Goal: Information Seeking & Learning: Learn about a topic

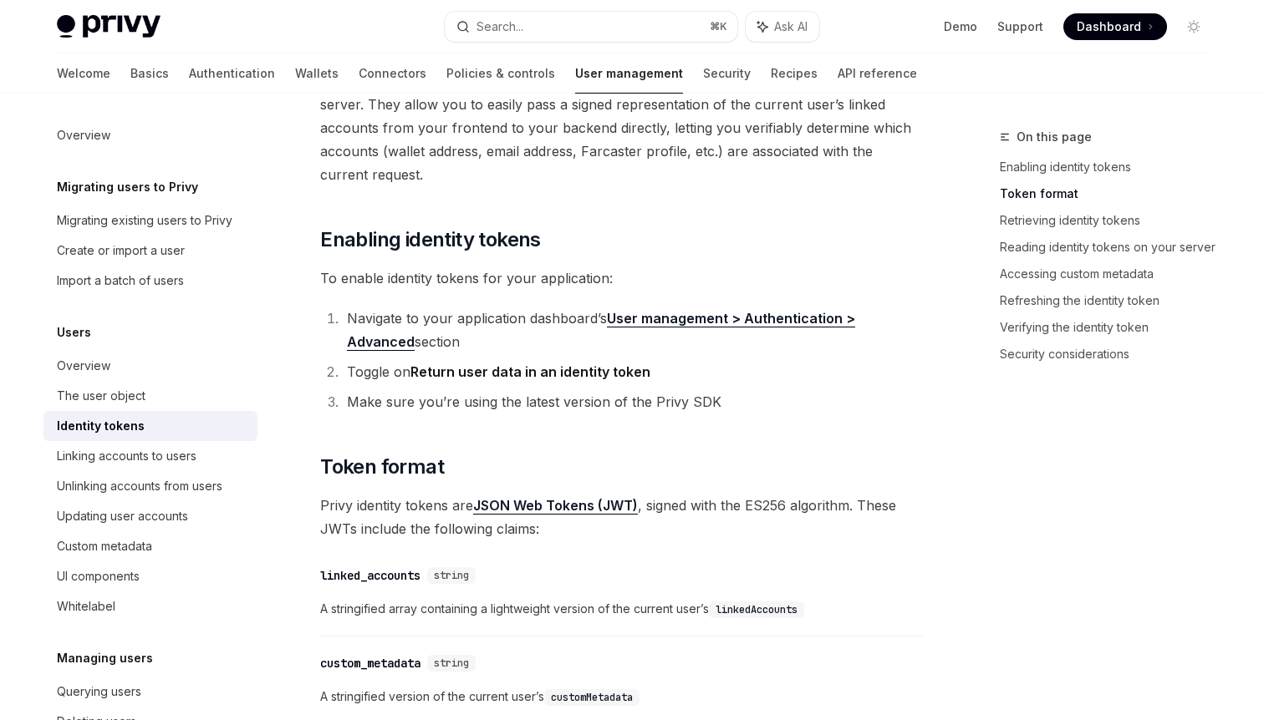
scroll to position [231, 0]
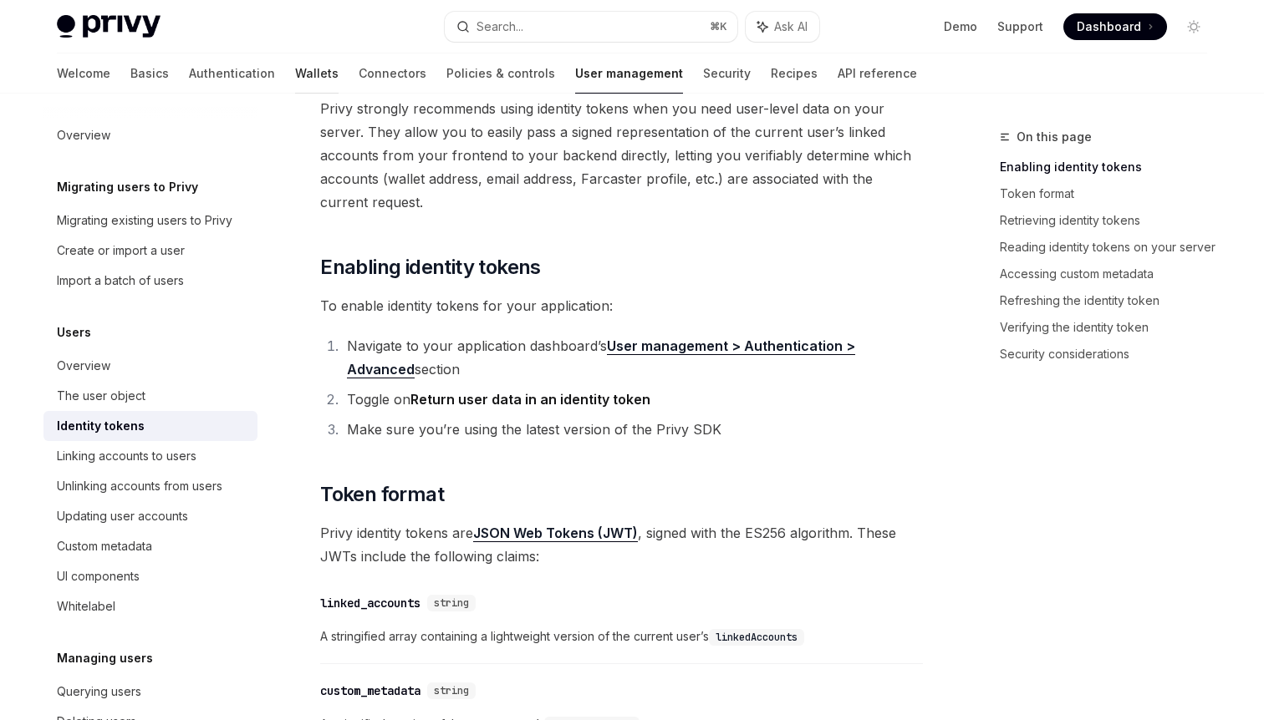
click at [295, 79] on link "Wallets" at bounding box center [316, 73] width 43 height 40
type textarea "*"
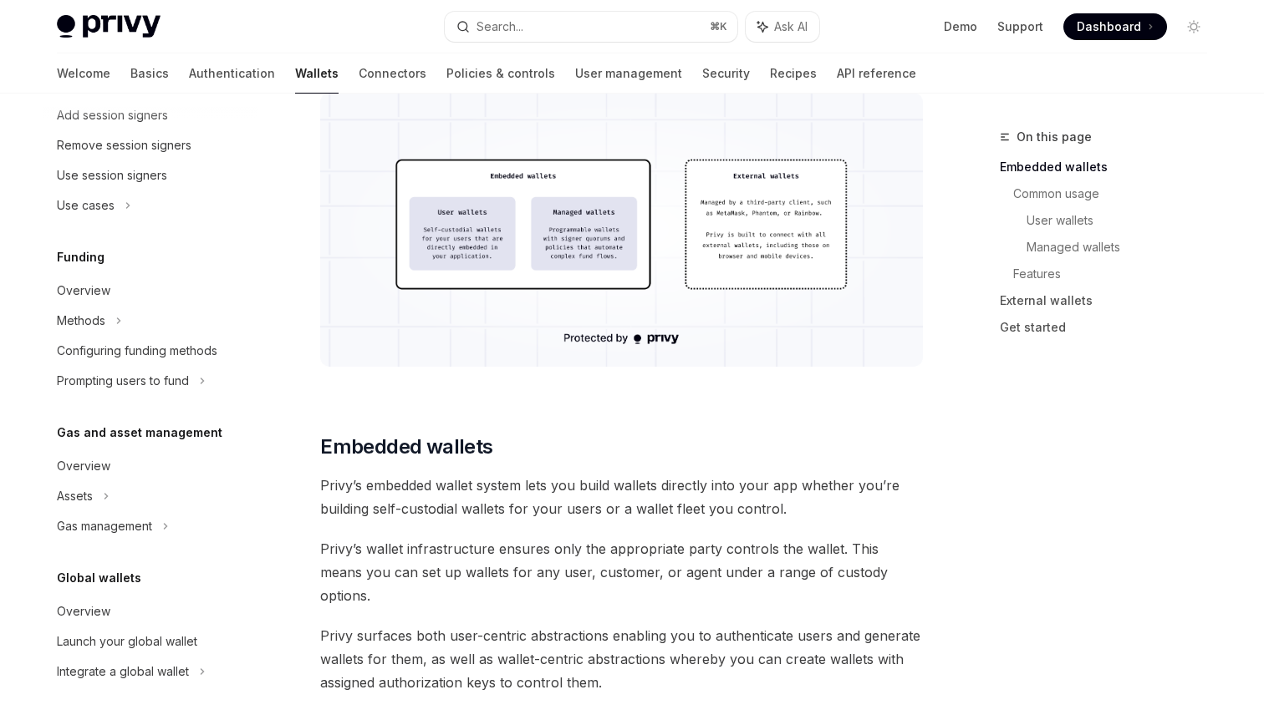
scroll to position [369, 0]
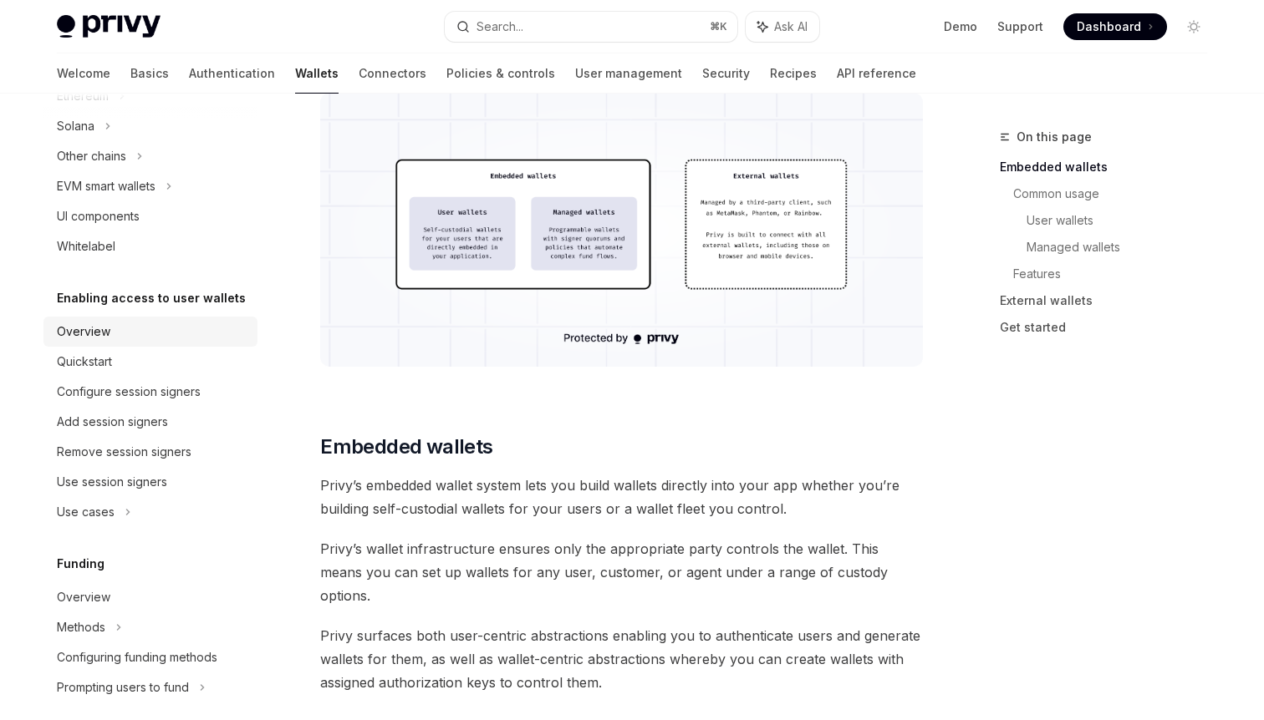
click at [145, 342] on link "Overview" at bounding box center [150, 332] width 214 height 30
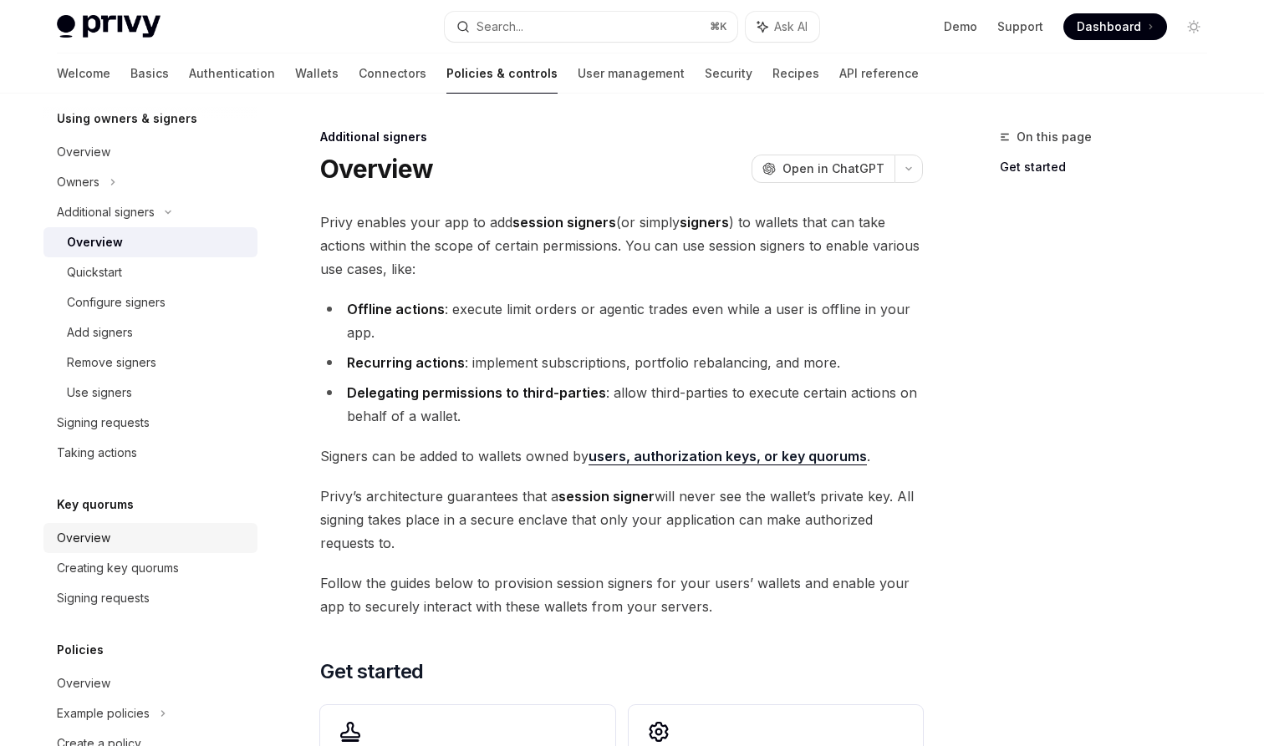
scroll to position [397, 0]
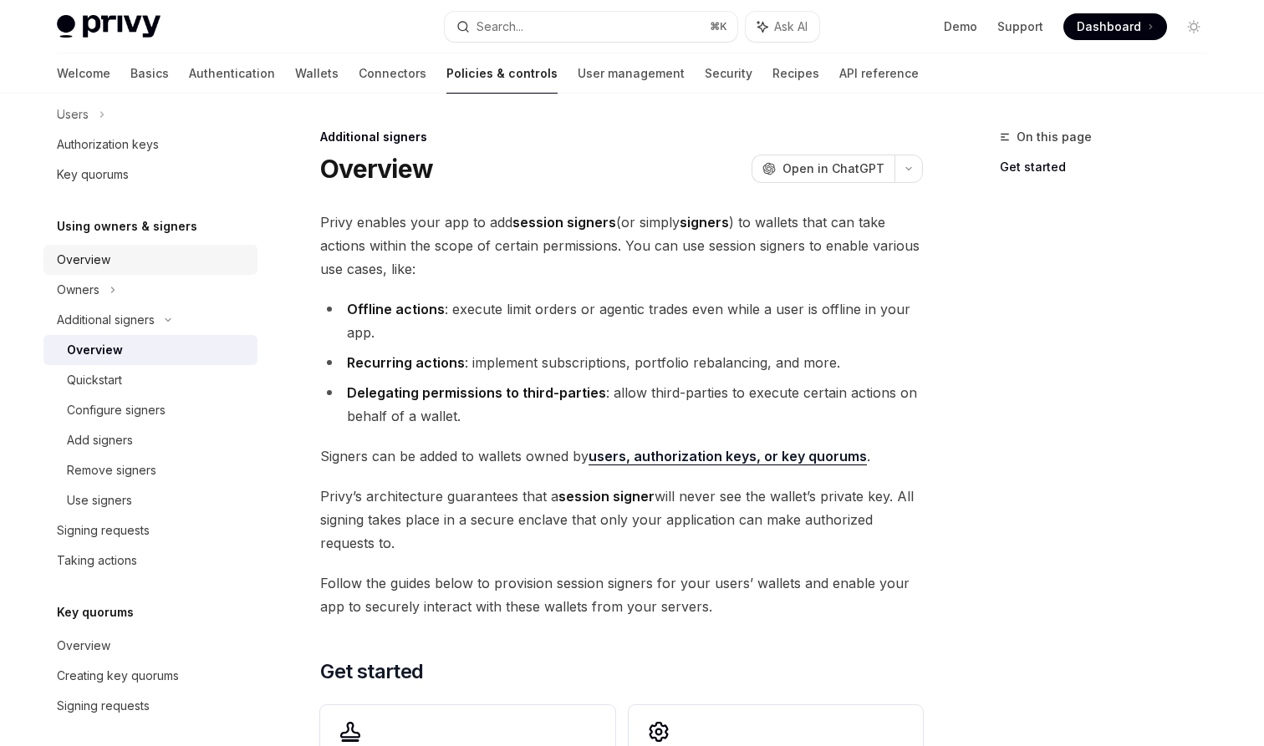
click at [66, 259] on div "Overview" at bounding box center [83, 260] width 53 height 20
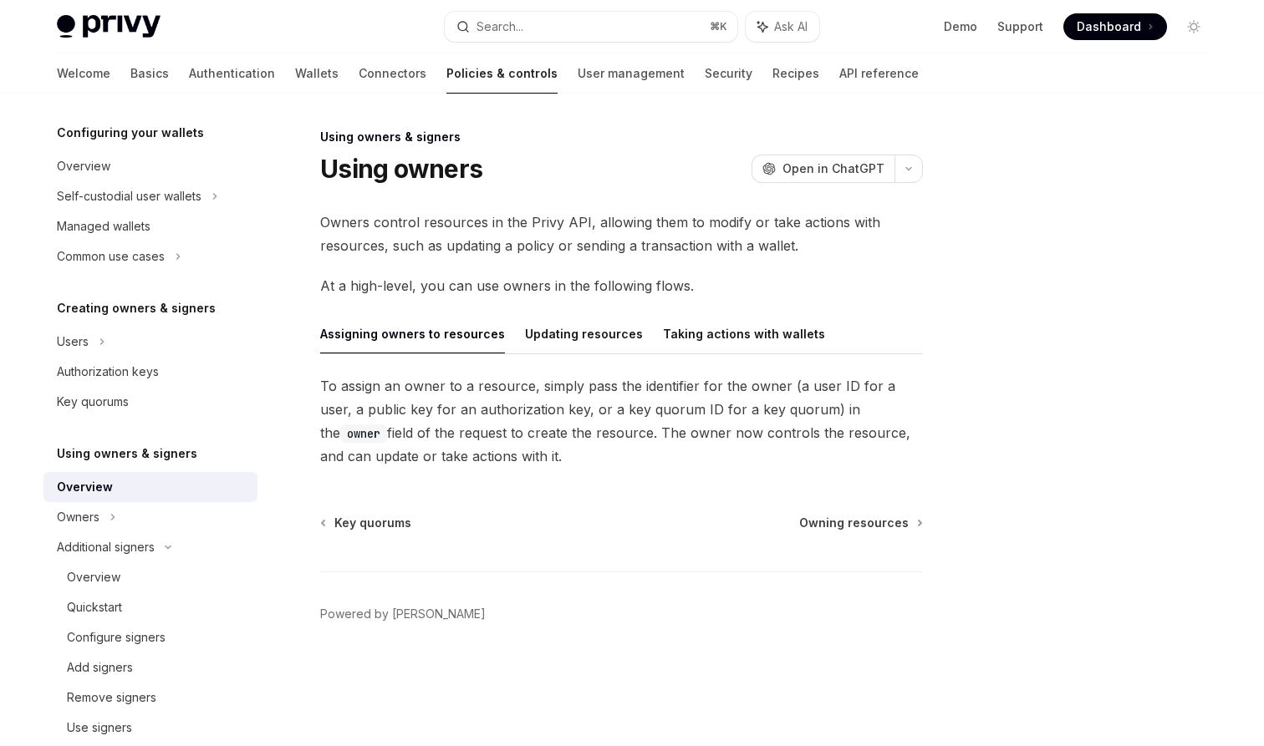
scroll to position [164, 0]
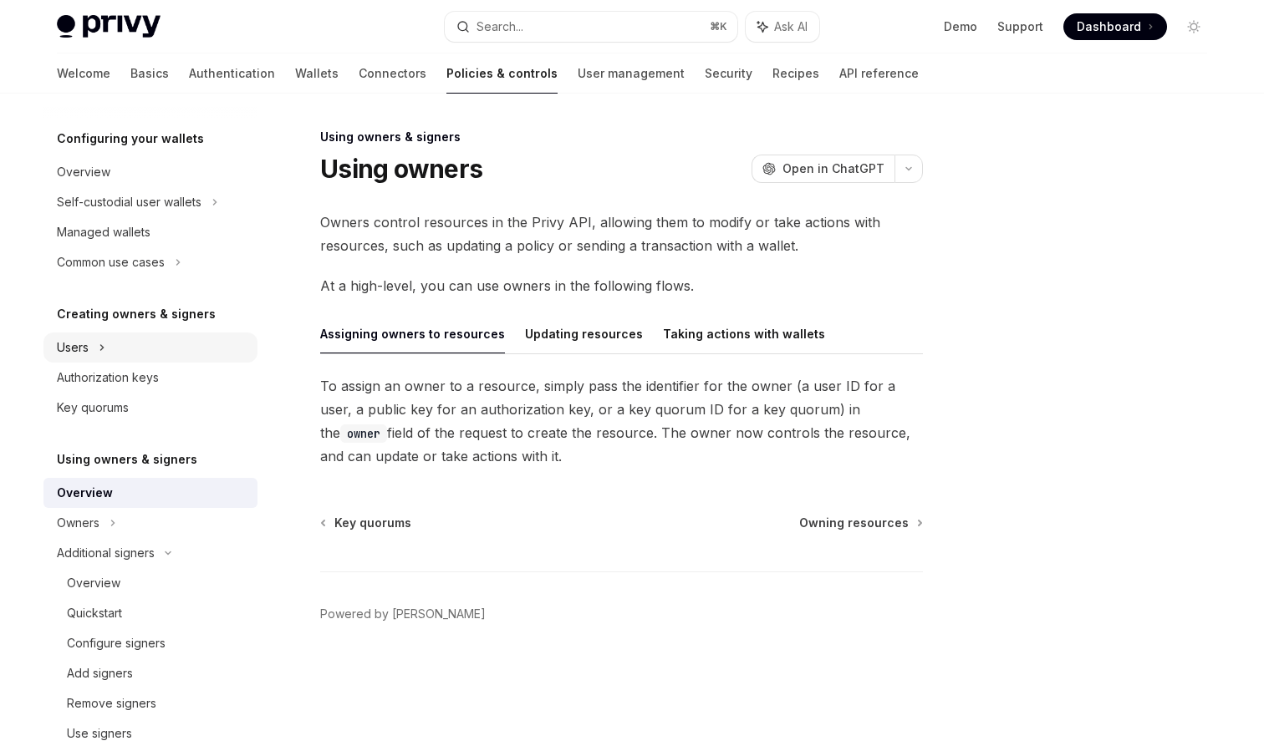
click at [169, 357] on div "Users" at bounding box center [150, 348] width 214 height 30
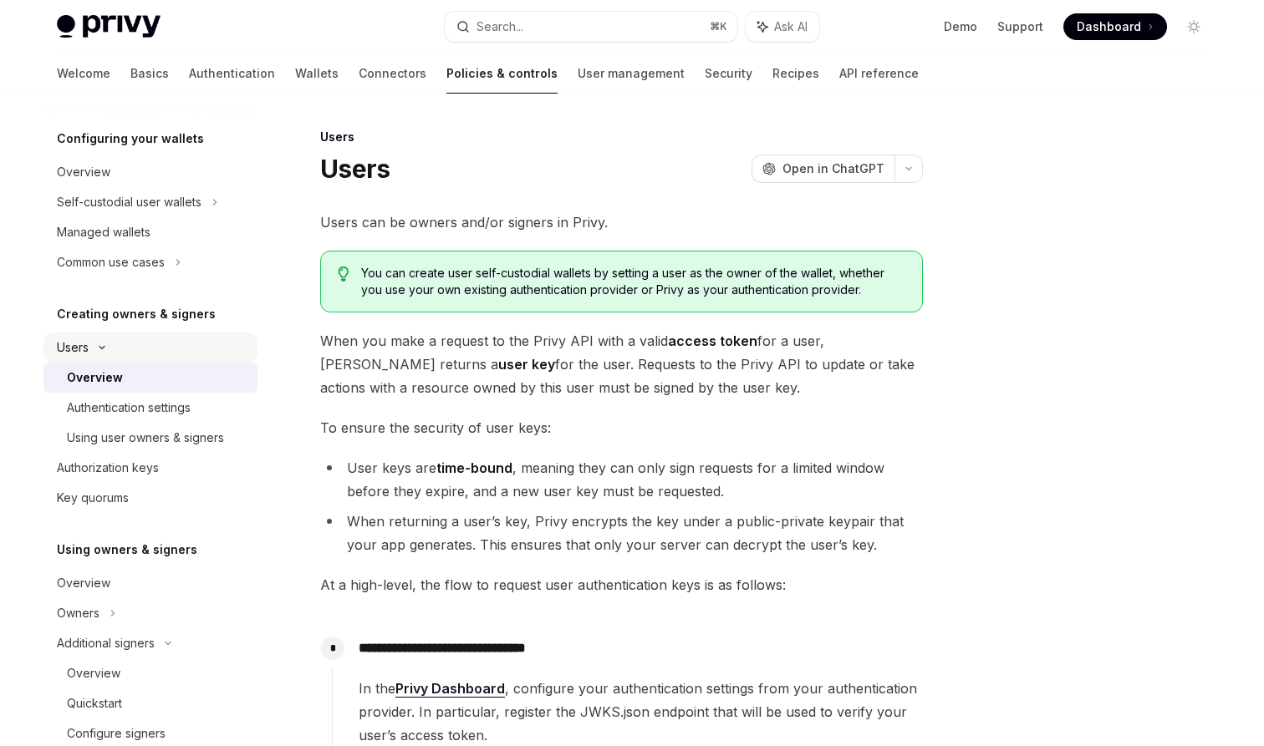
click at [169, 357] on div "Users" at bounding box center [150, 348] width 214 height 30
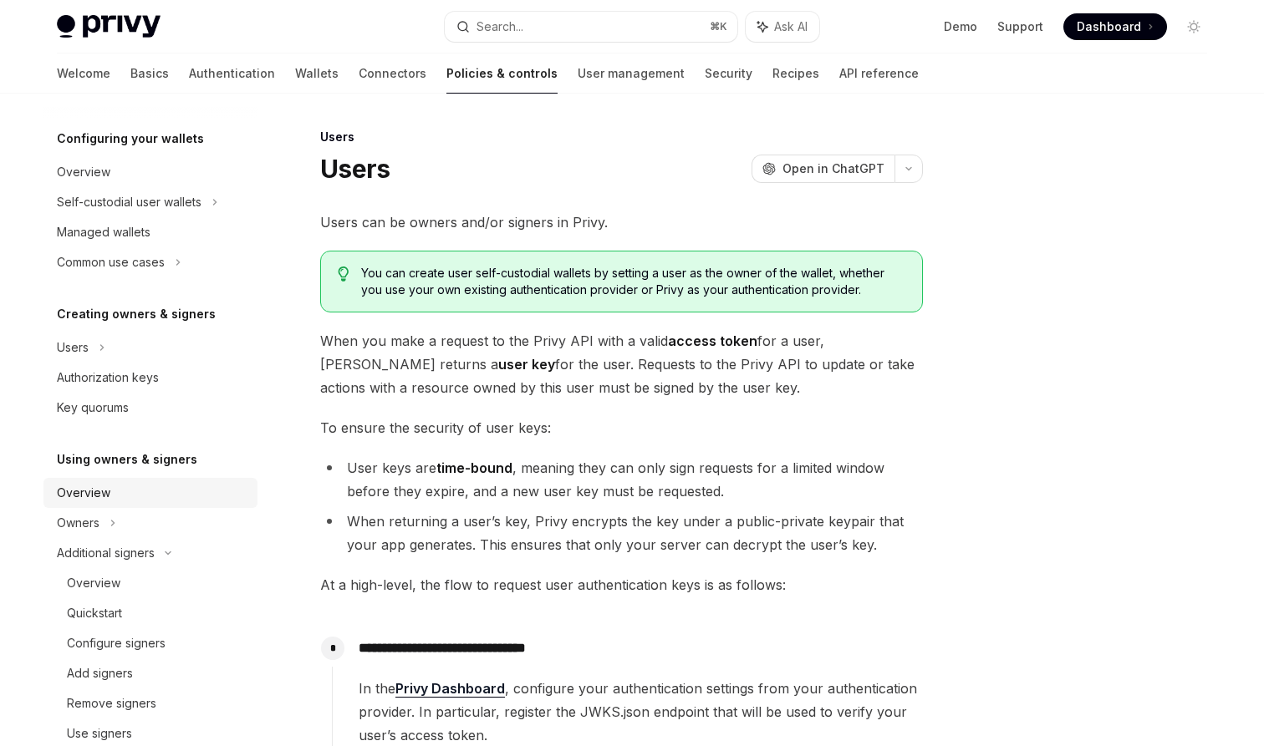
click at [124, 493] on div "Overview" at bounding box center [152, 493] width 191 height 20
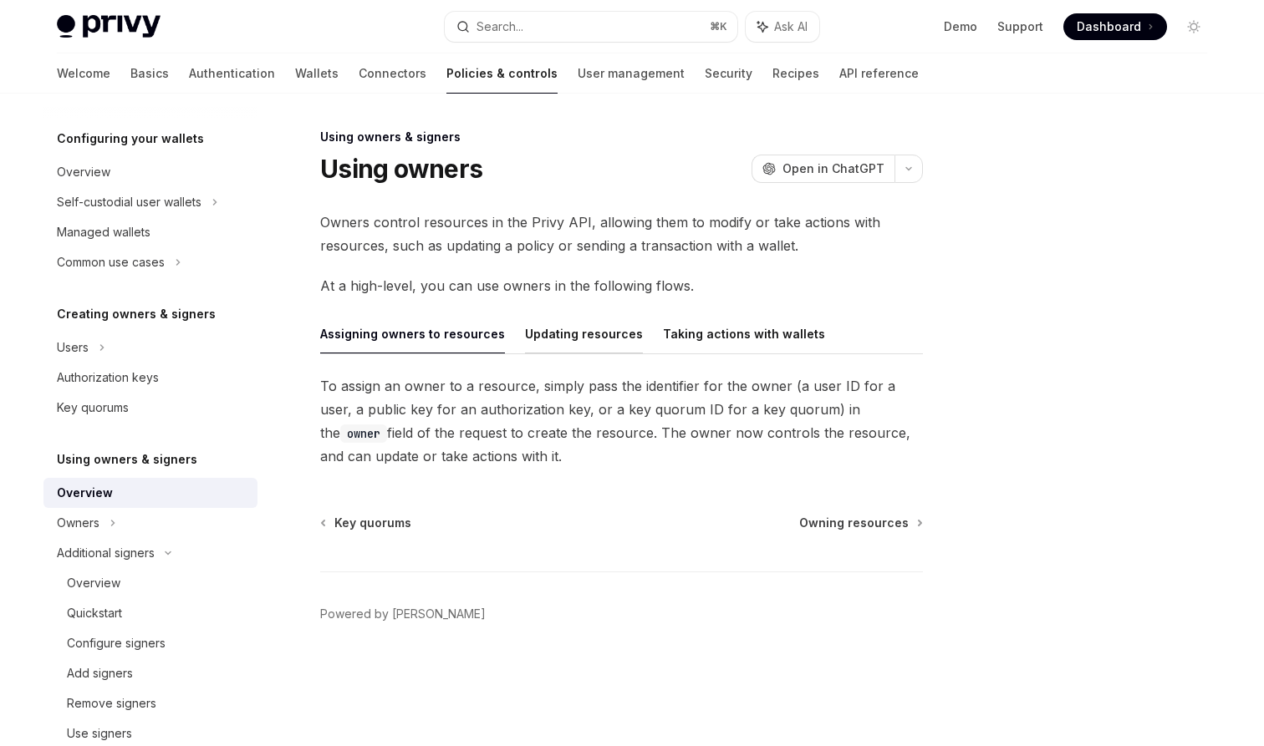
click at [552, 325] on button "Updating resources" at bounding box center [584, 333] width 118 height 39
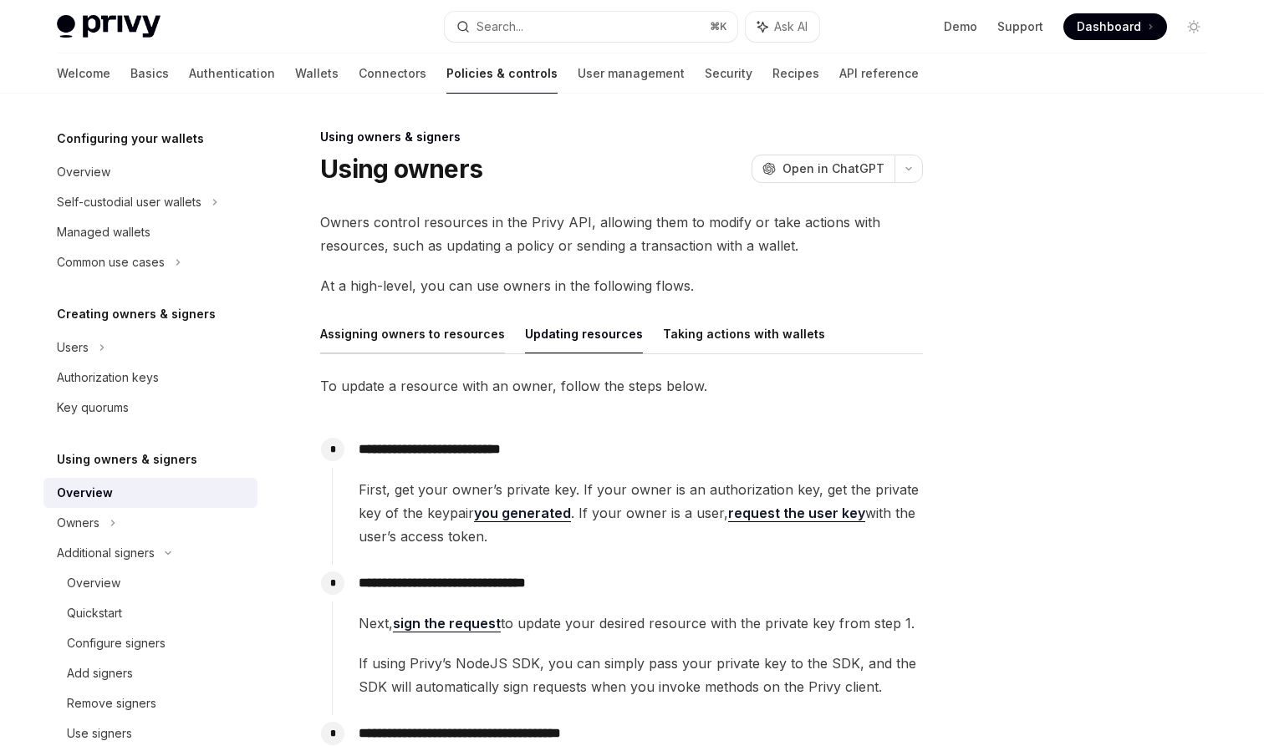
click at [412, 337] on button "Assigning owners to resources" at bounding box center [412, 333] width 185 height 39
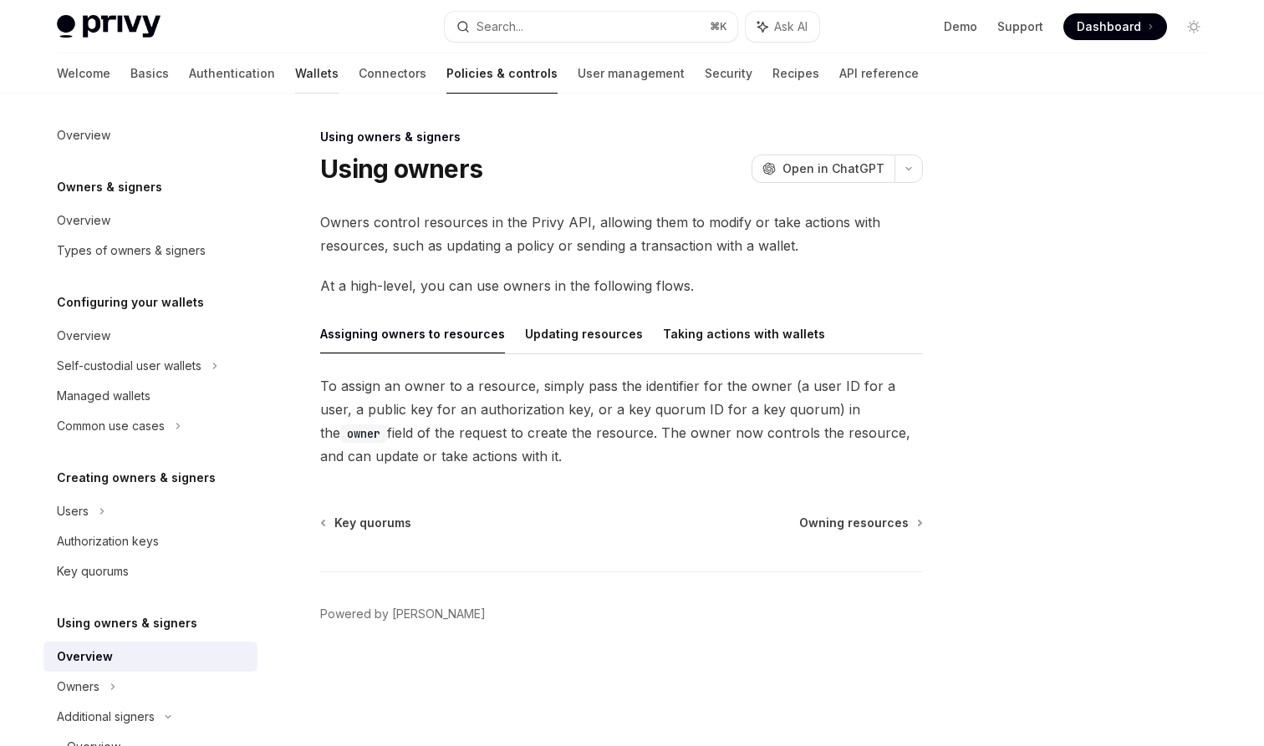
click at [295, 59] on link "Wallets" at bounding box center [316, 73] width 43 height 40
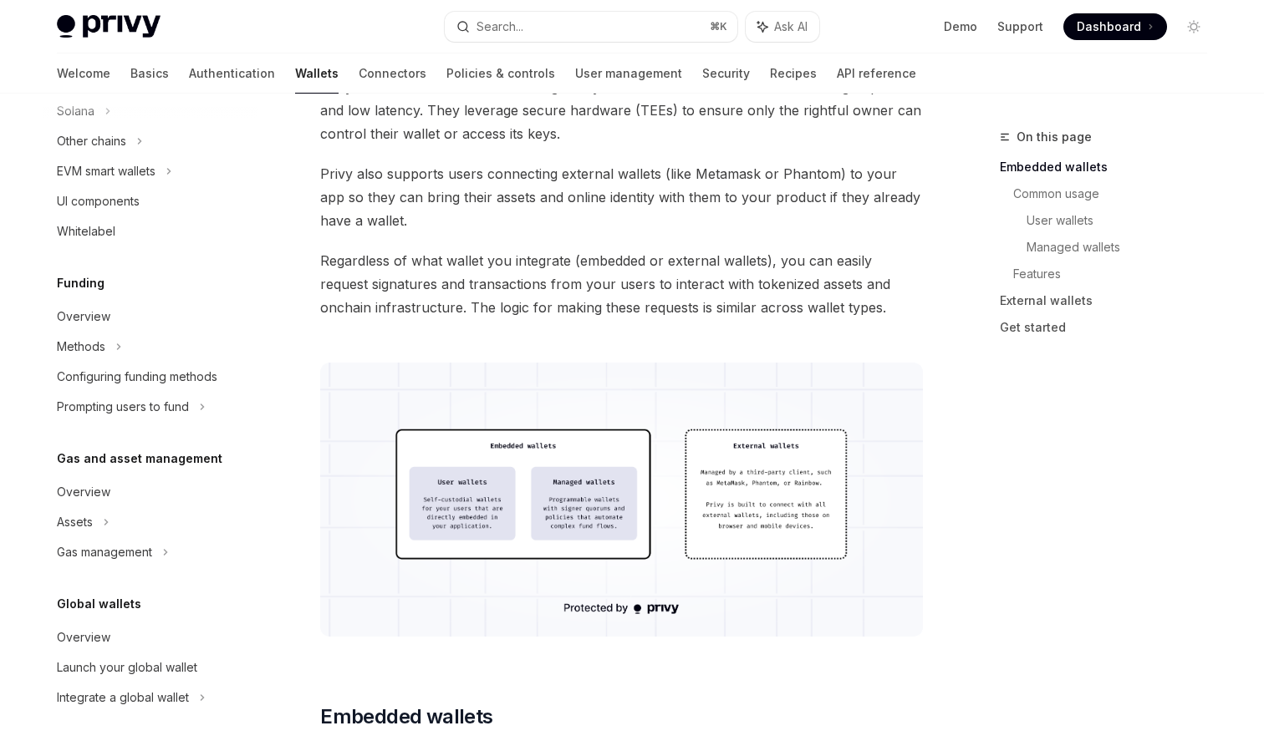
scroll to position [319, 0]
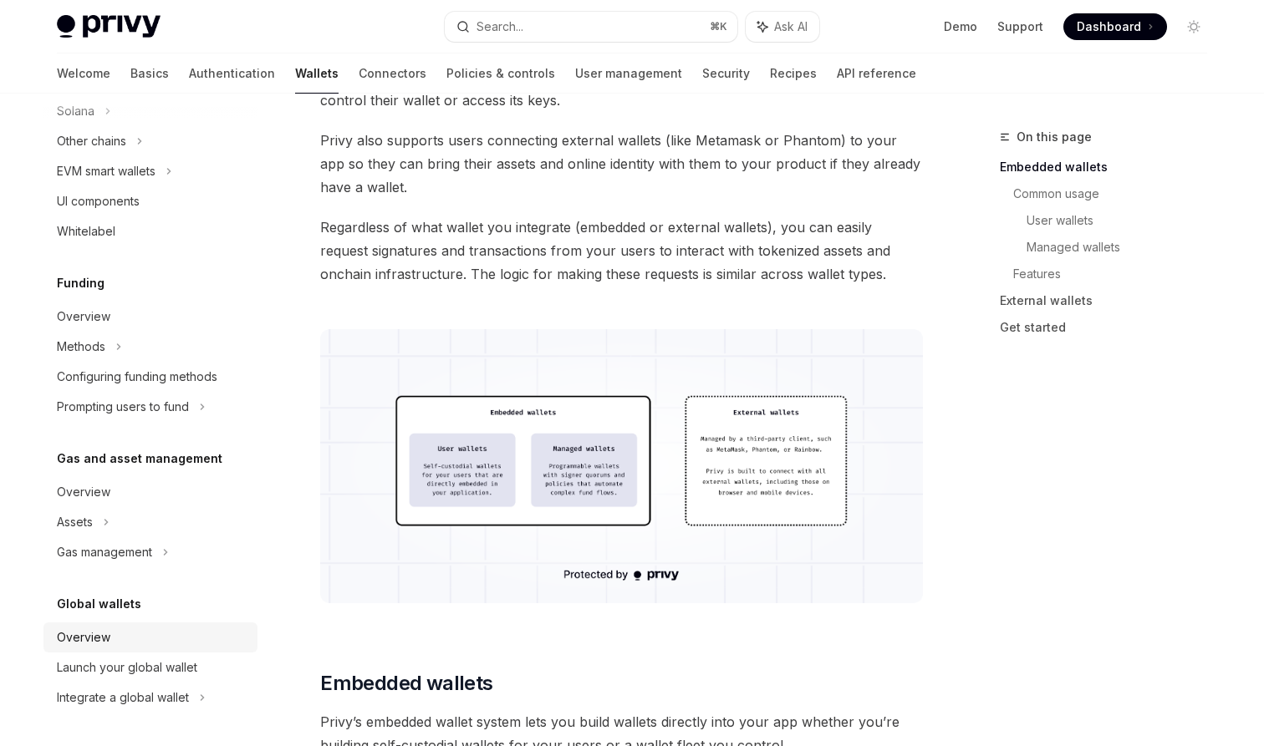
click at [116, 649] on link "Overview" at bounding box center [150, 638] width 214 height 30
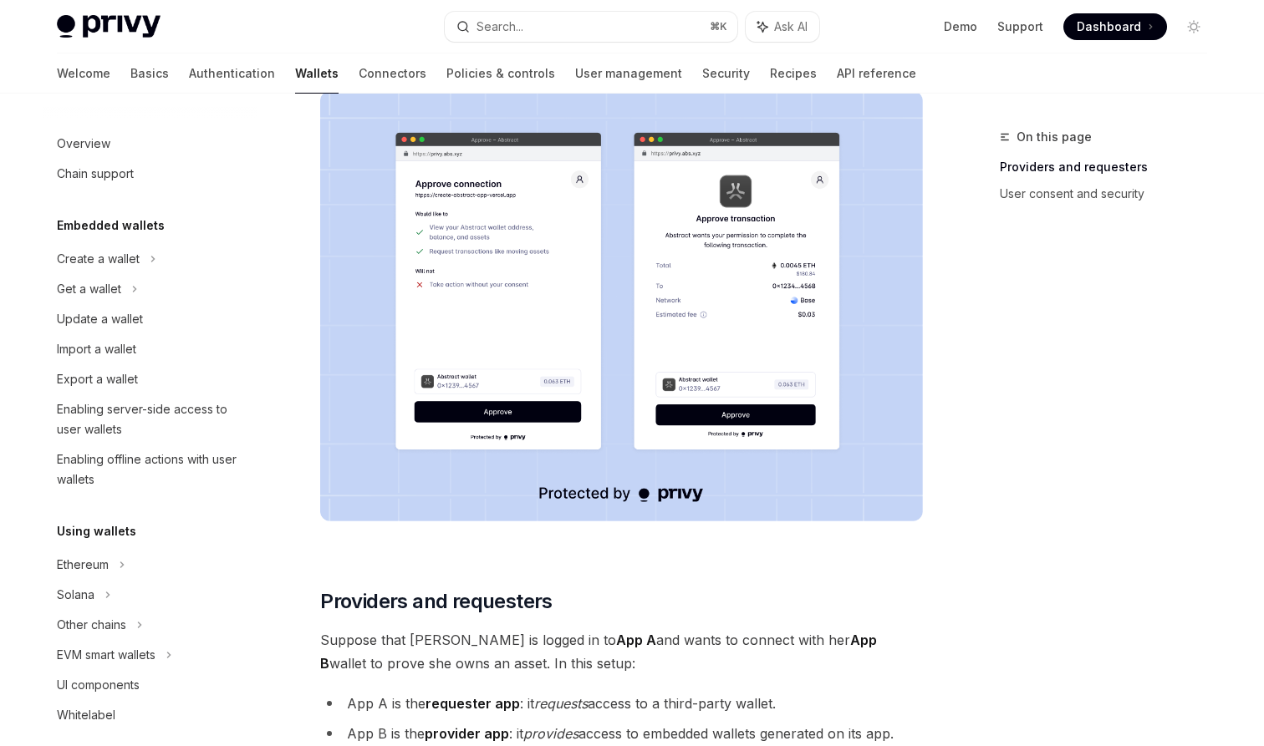
scroll to position [59, 0]
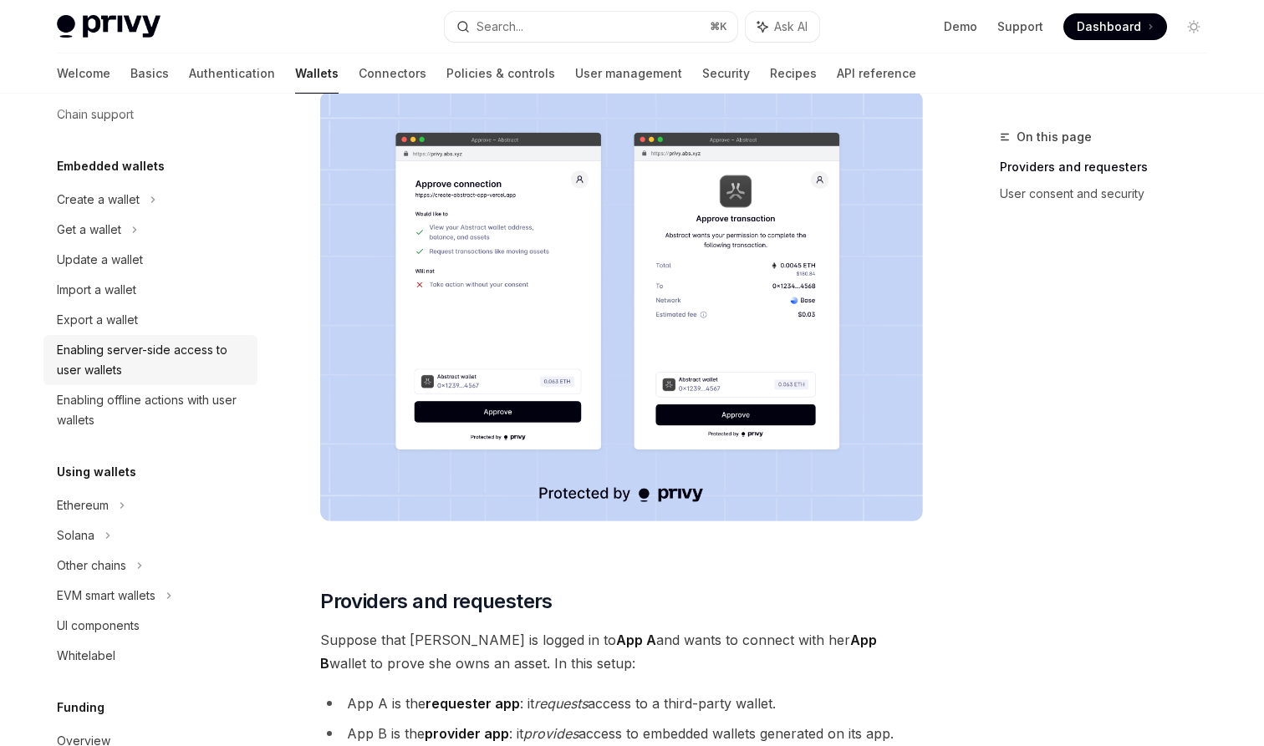
click at [177, 356] on div "Enabling server-side access to user wallets" at bounding box center [152, 360] width 191 height 40
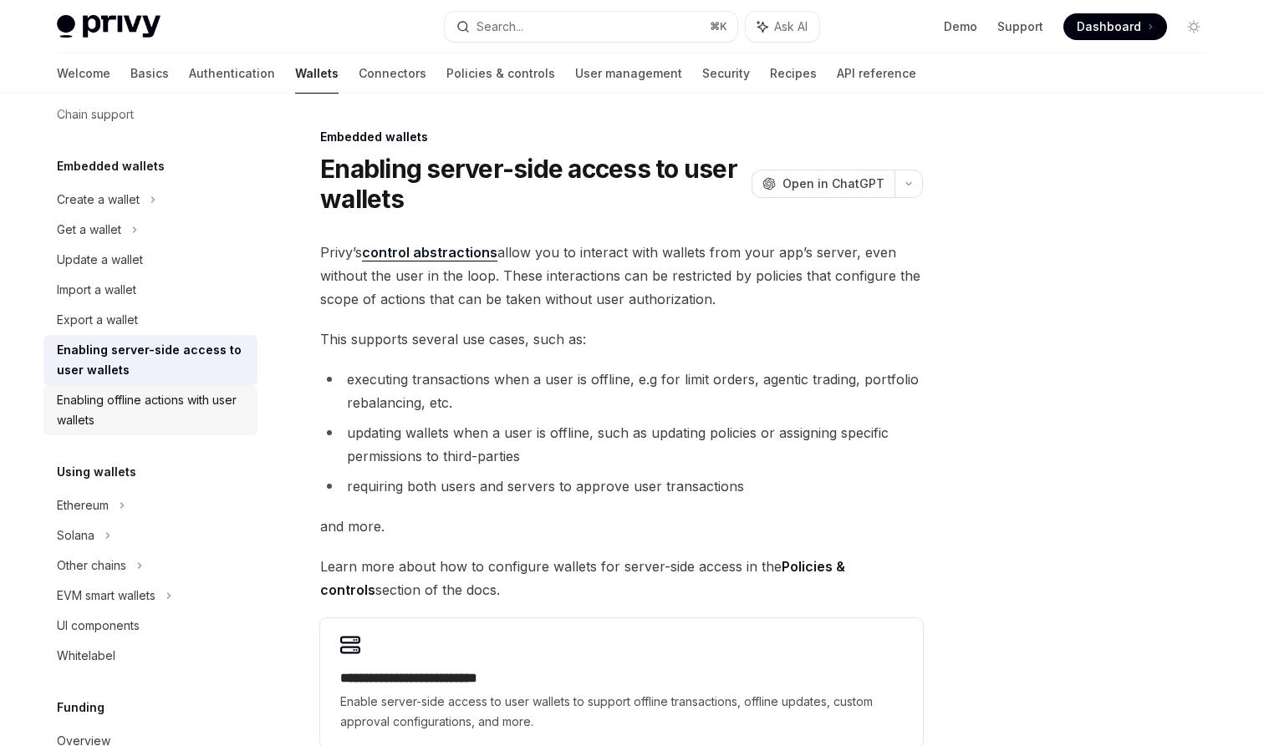
click at [165, 408] on div "Enabling offline actions with user wallets" at bounding box center [152, 410] width 191 height 40
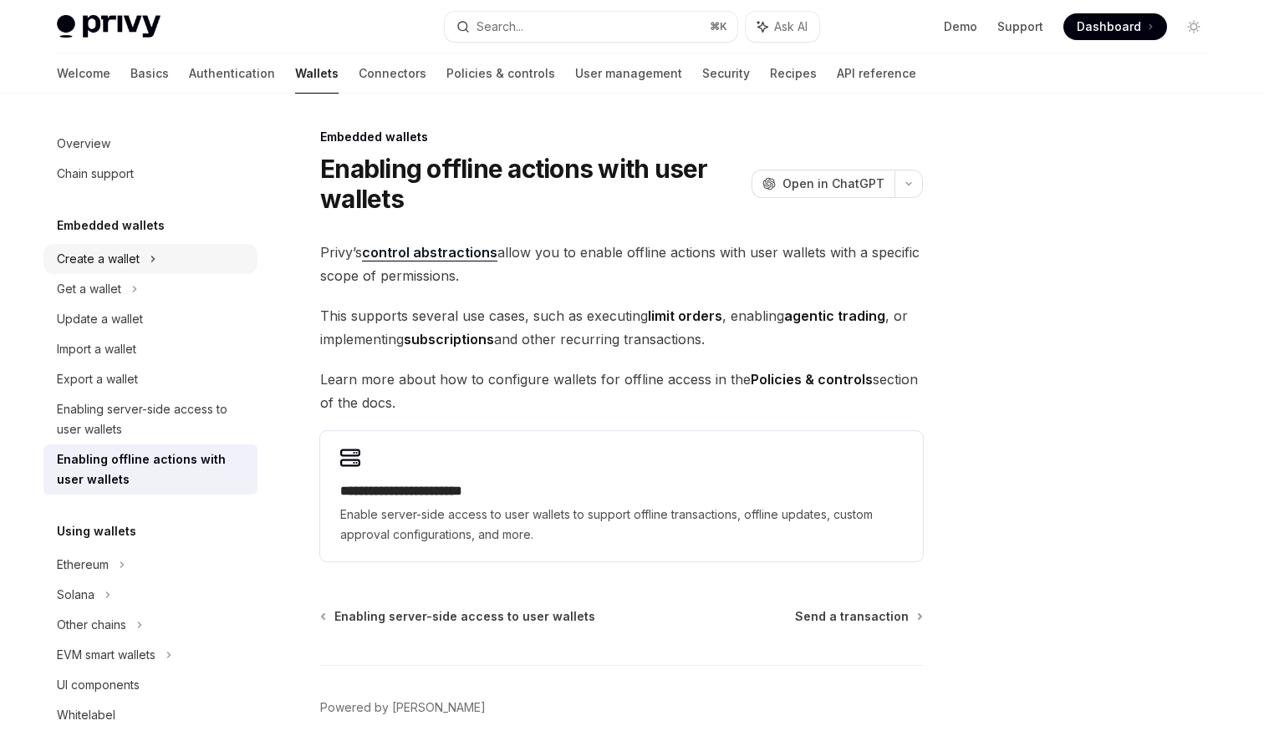
click at [150, 254] on icon at bounding box center [153, 259] width 7 height 20
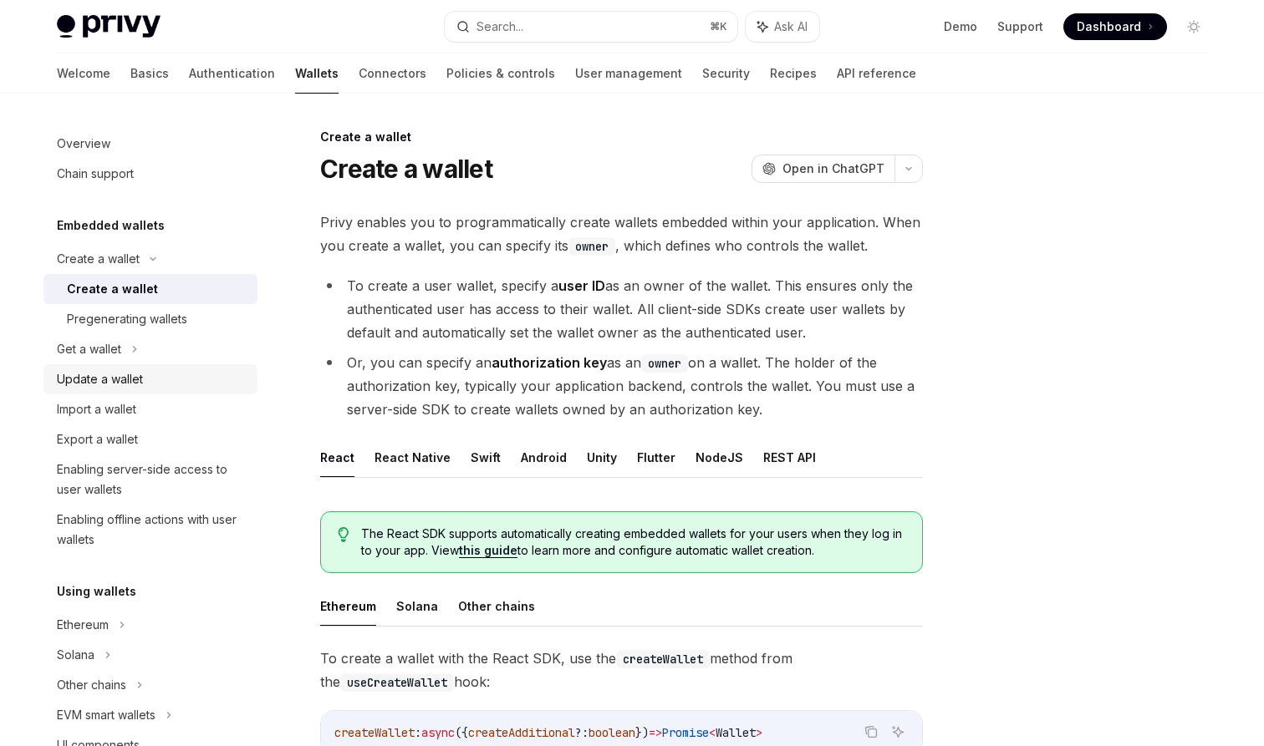
click at [165, 389] on link "Update a wallet" at bounding box center [150, 379] width 214 height 30
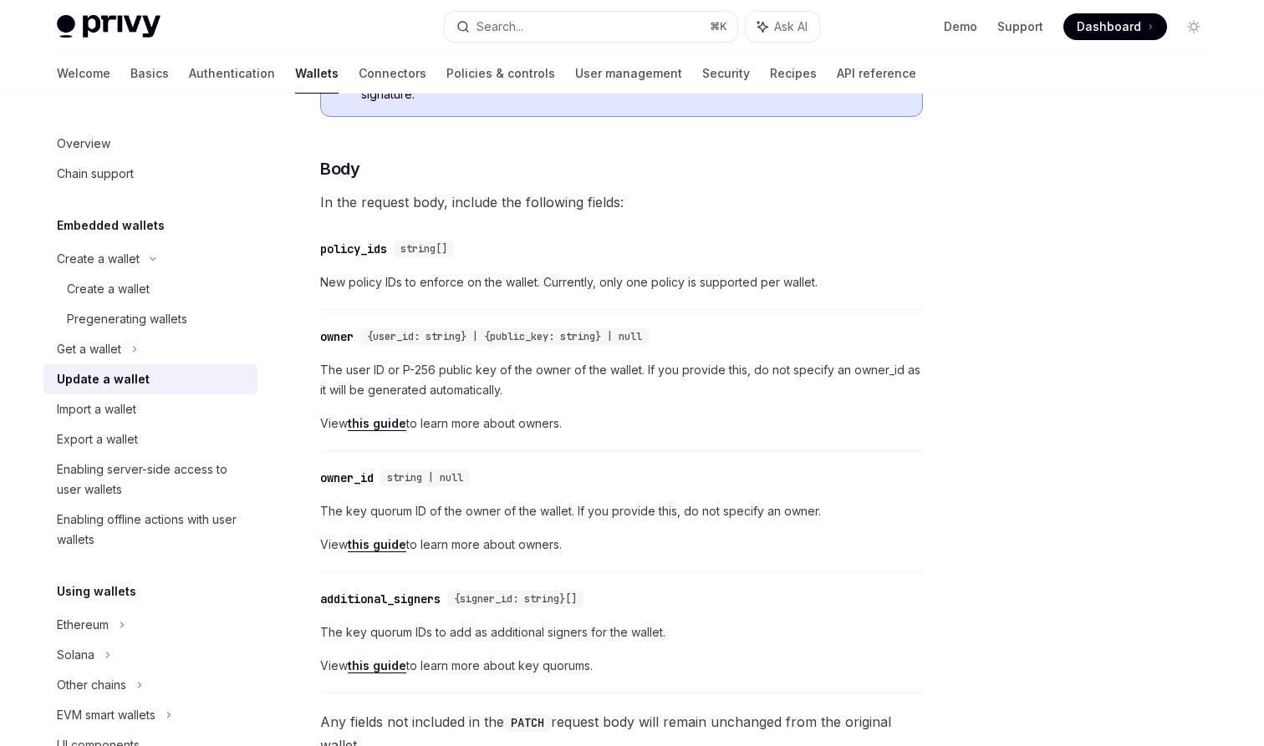
scroll to position [394, 0]
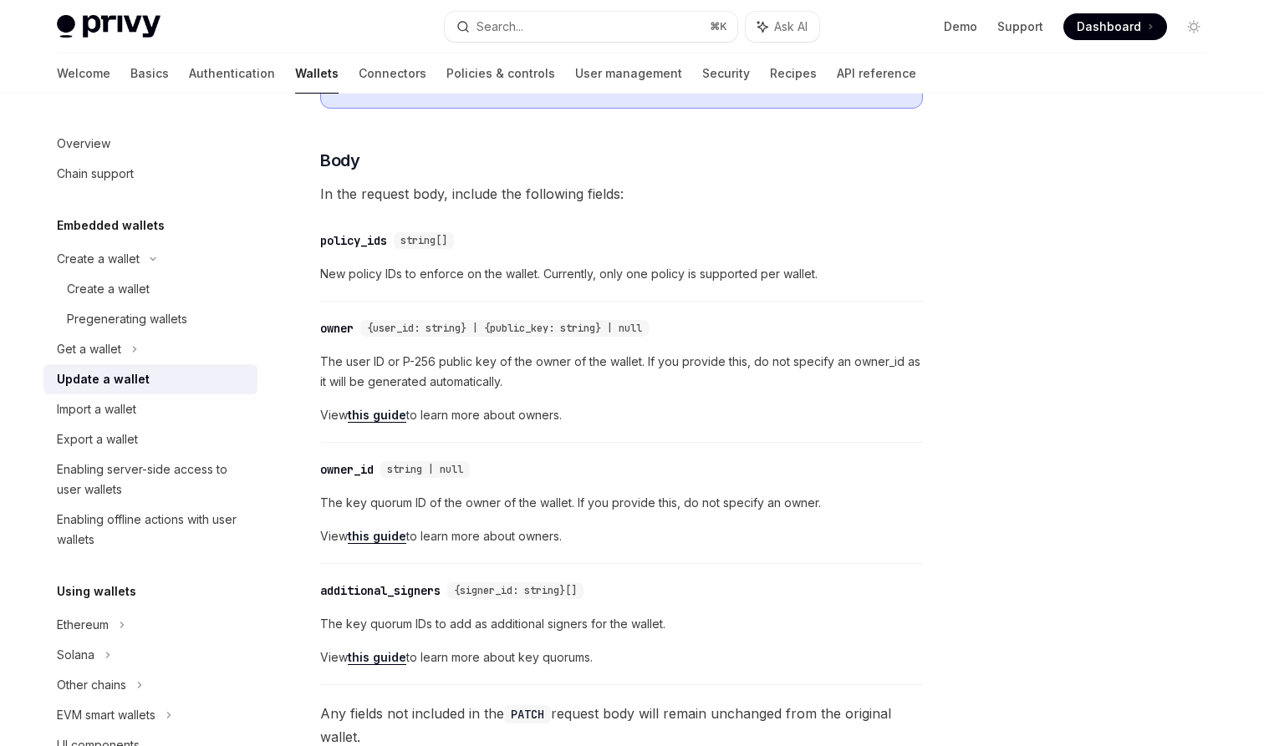
click at [507, 393] on div "The user ID or P-256 public key of the owner of the wallet. If you provide this…" at bounding box center [621, 389] width 603 height 74
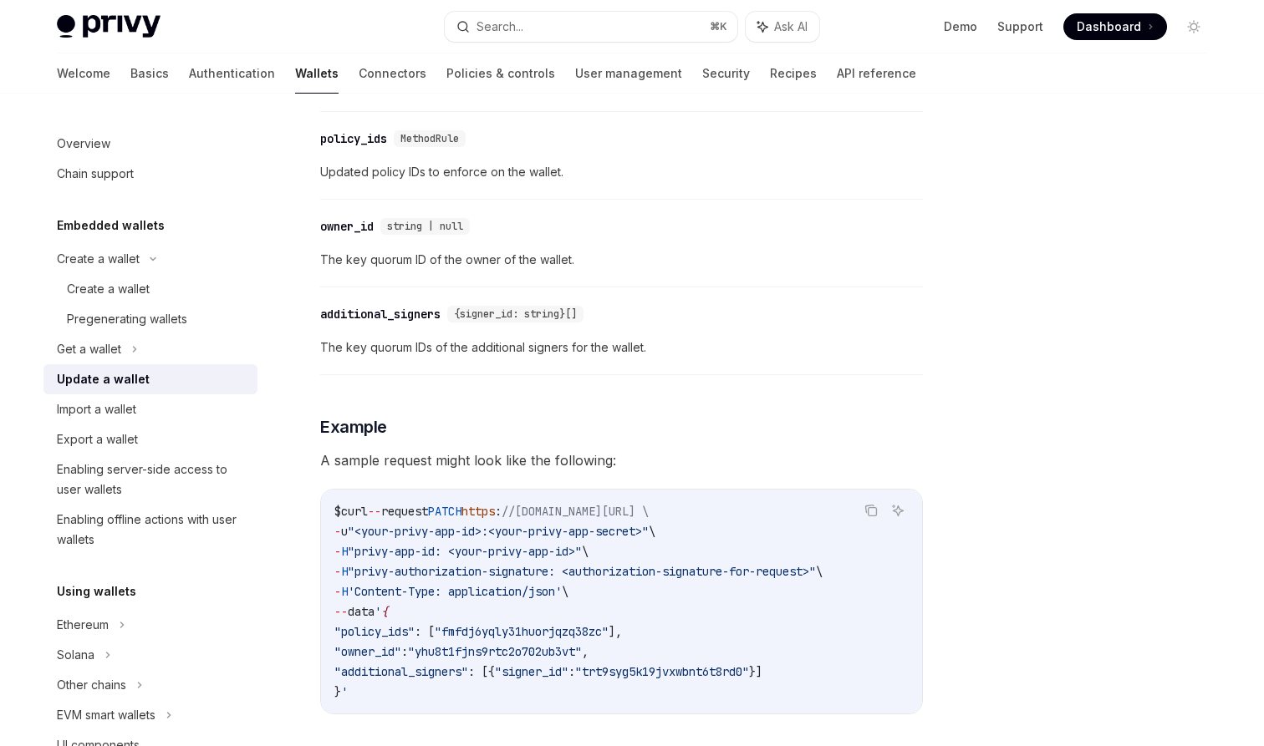
scroll to position [1366, 0]
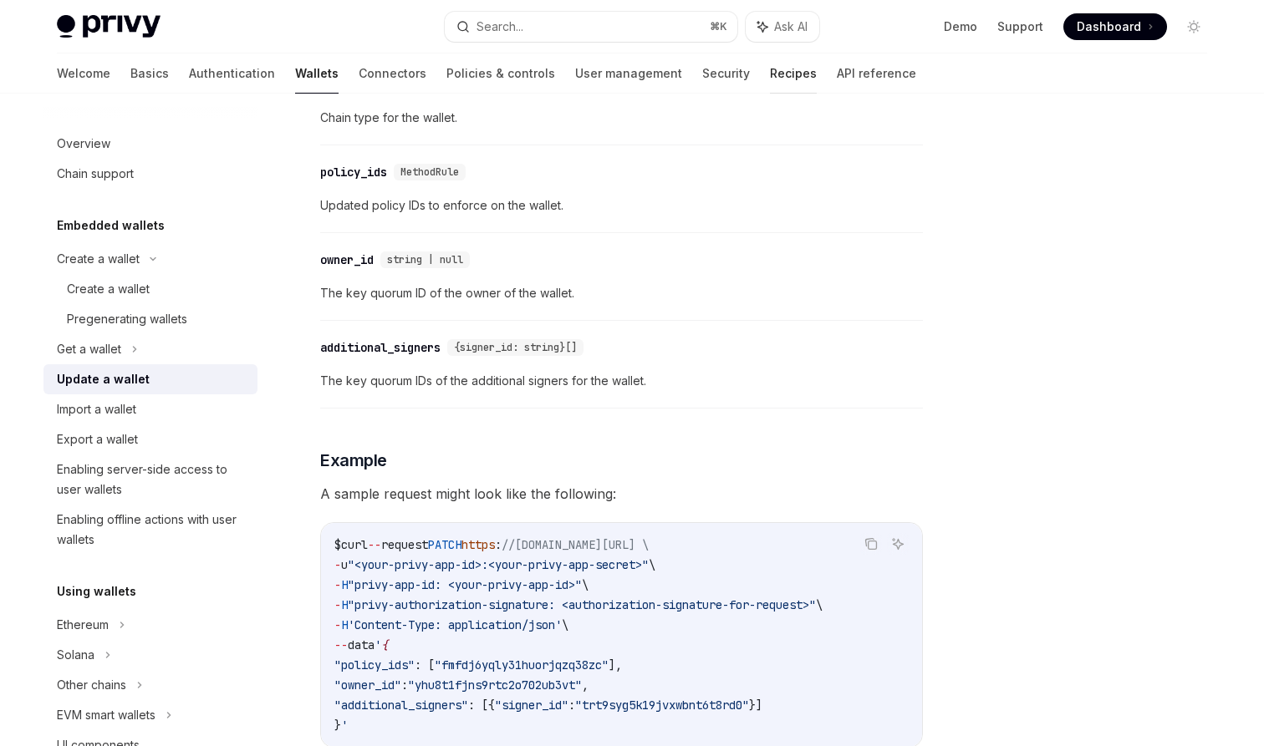
click at [770, 70] on link "Recipes" at bounding box center [793, 73] width 47 height 40
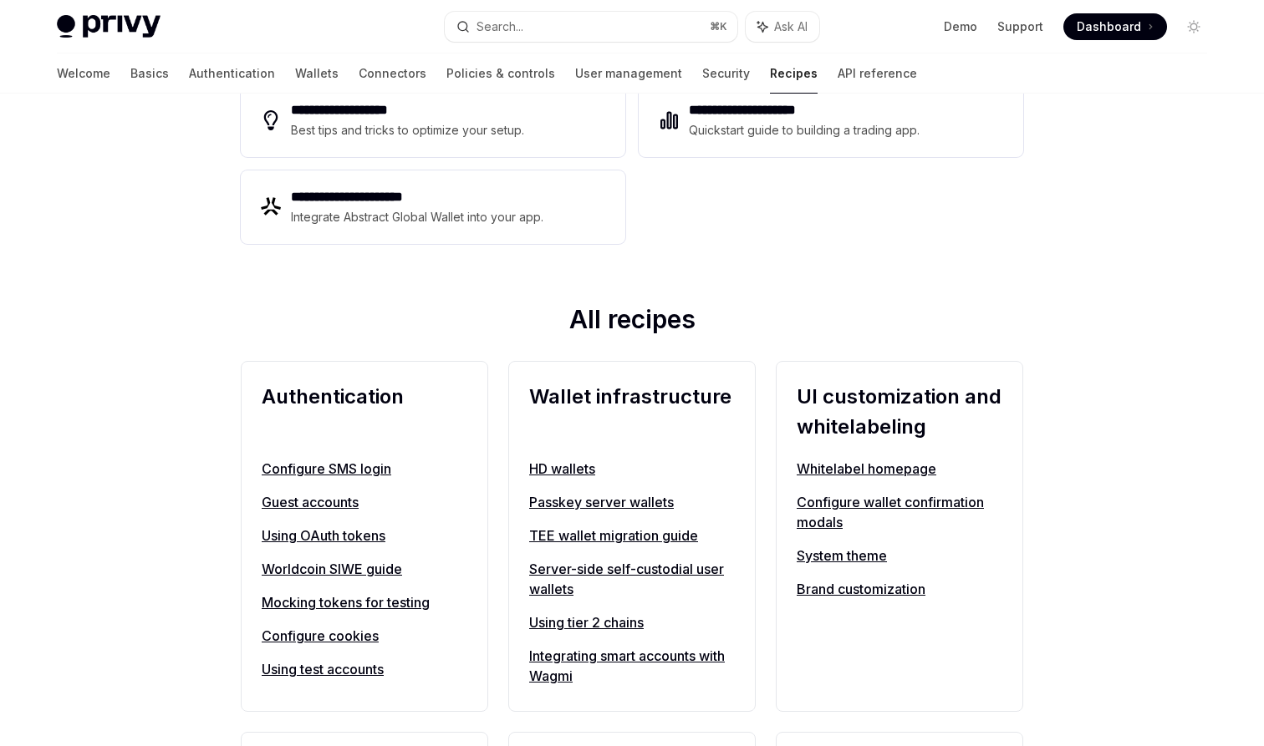
scroll to position [520, 0]
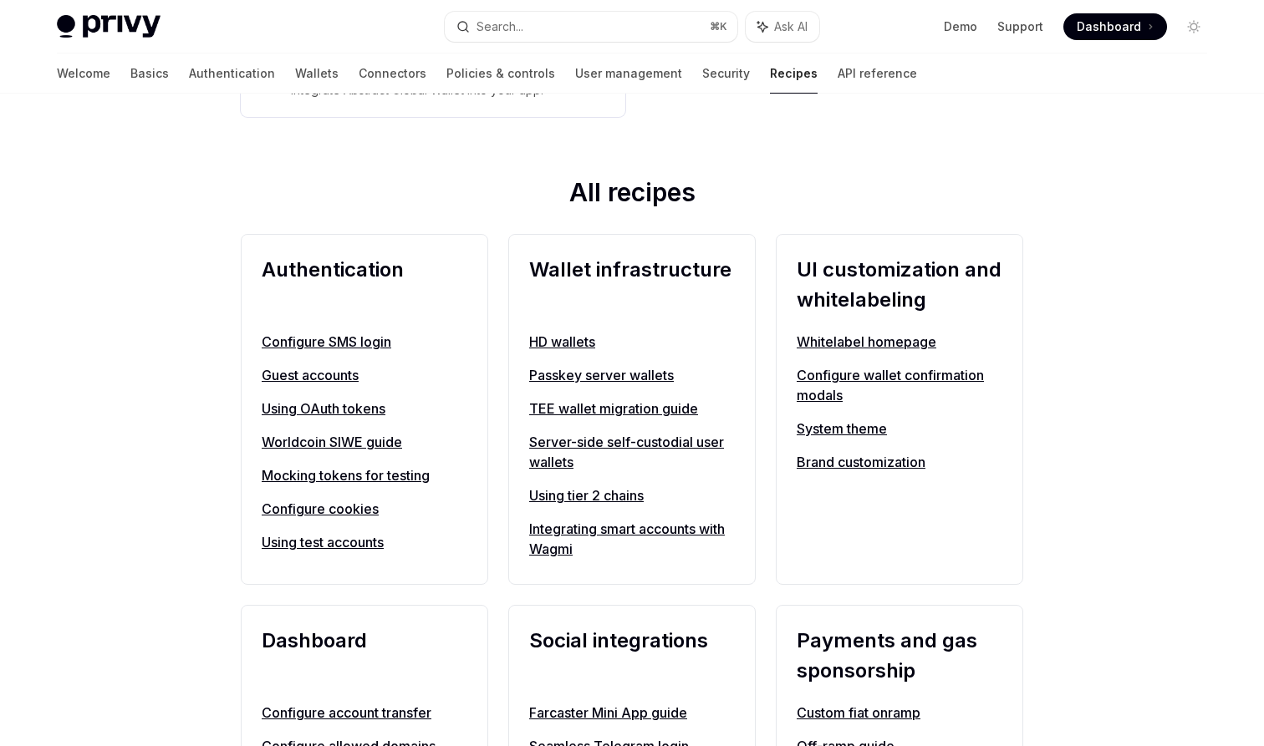
click at [564, 448] on link "Server-side self-custodial user wallets" at bounding box center [632, 452] width 206 height 40
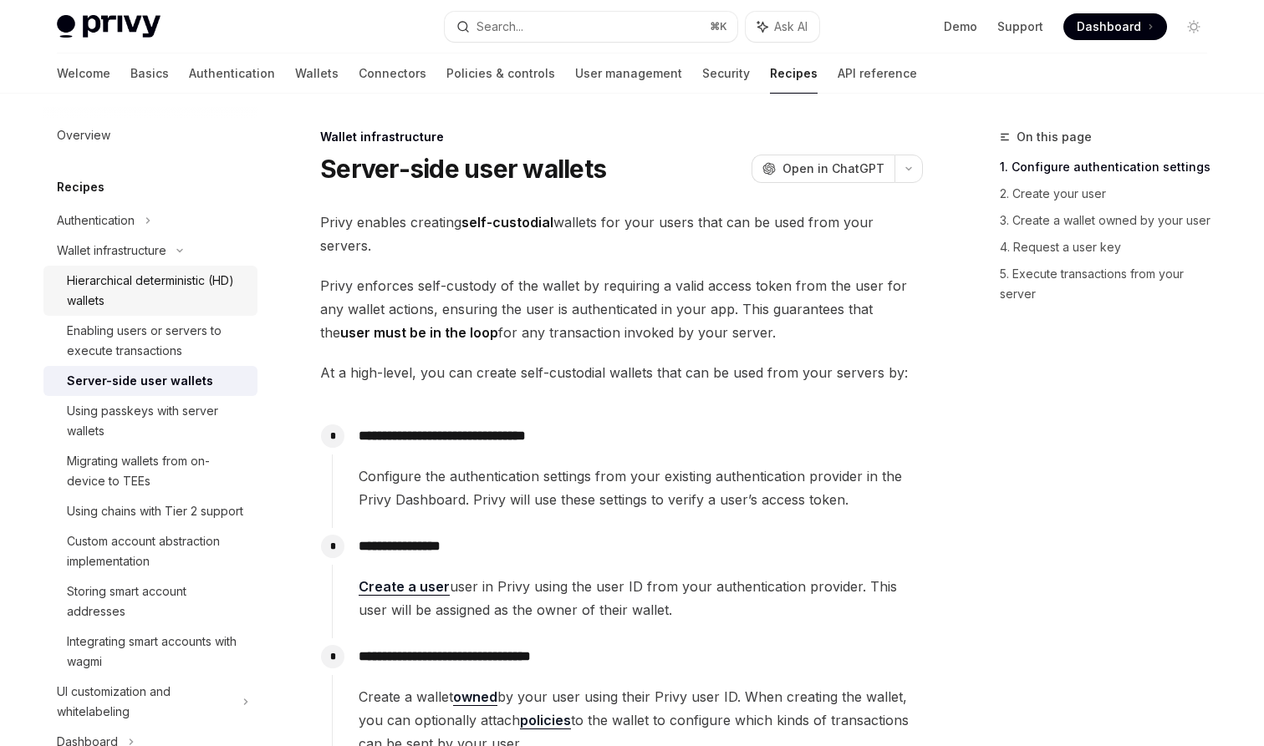
click at [134, 300] on div "Hierarchical deterministic (HD) wallets" at bounding box center [157, 291] width 181 height 40
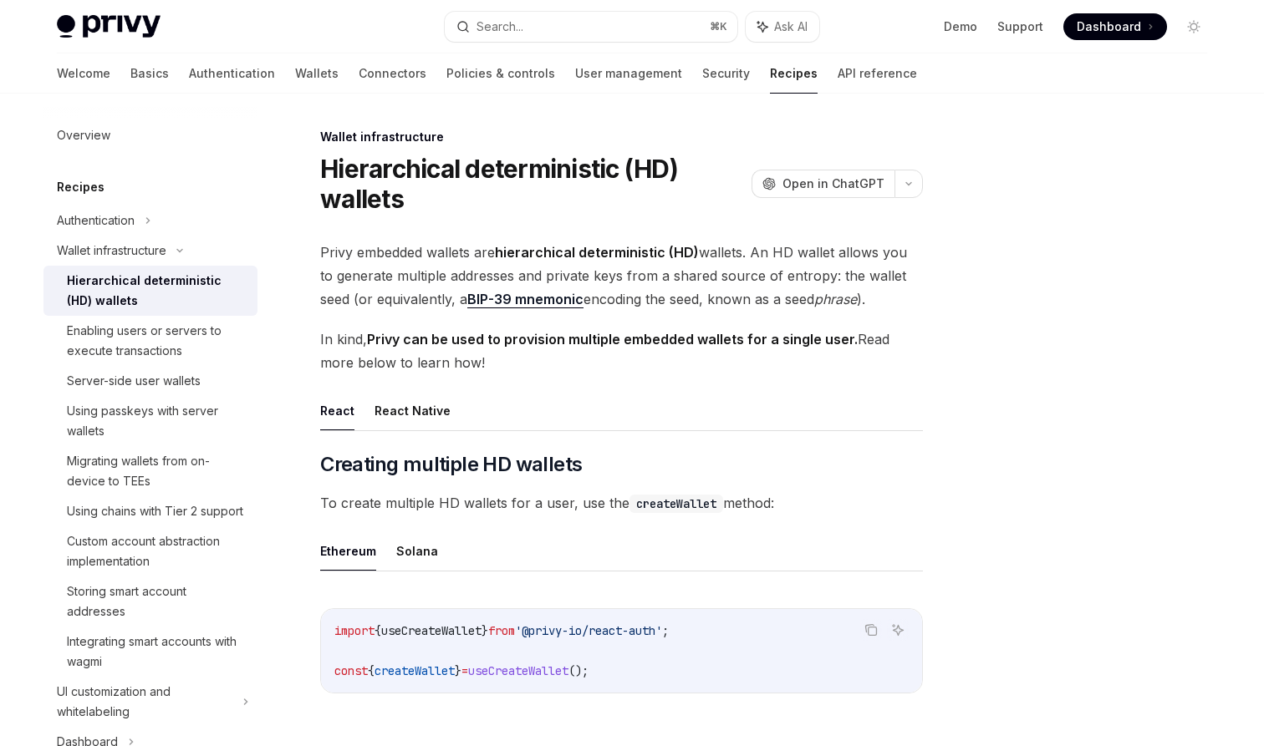
click at [419, 416] on button "React Native" at bounding box center [412, 410] width 76 height 39
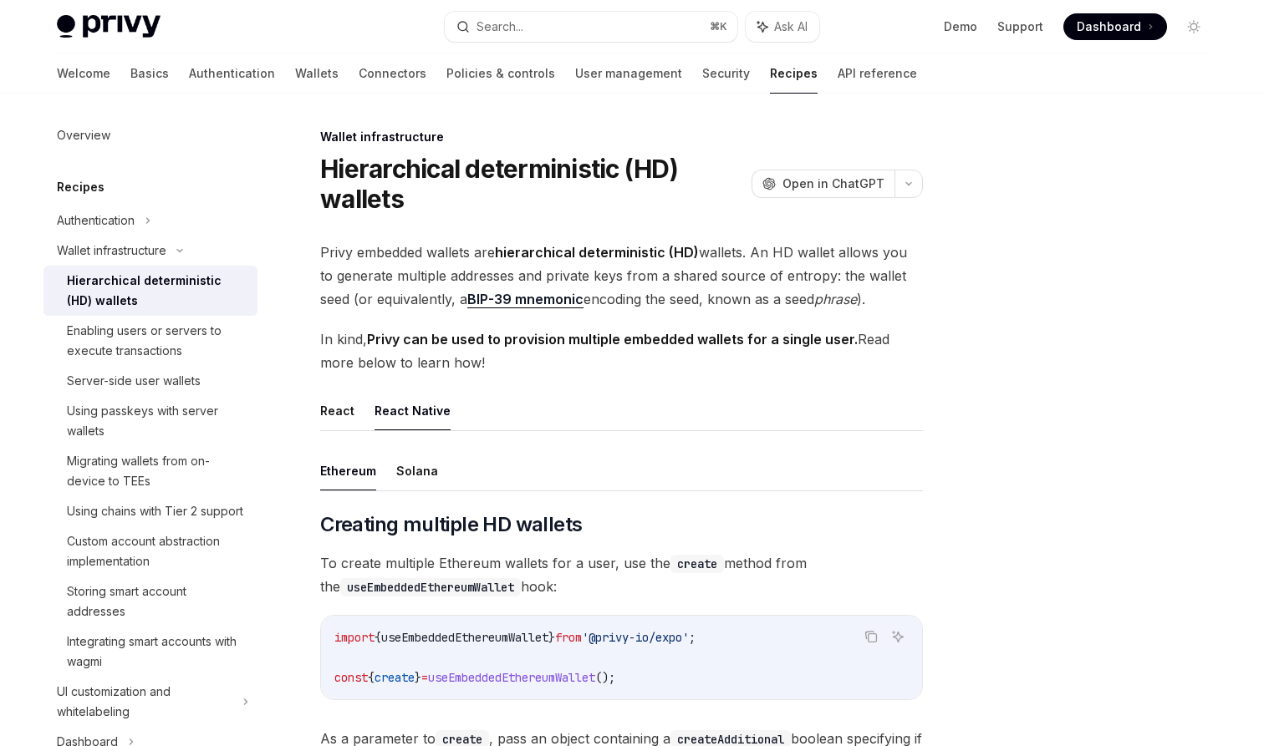
click at [711, 297] on span "Privy embedded wallets are hierarchical deterministic (HD) wallets. An HD walle…" at bounding box center [621, 276] width 603 height 70
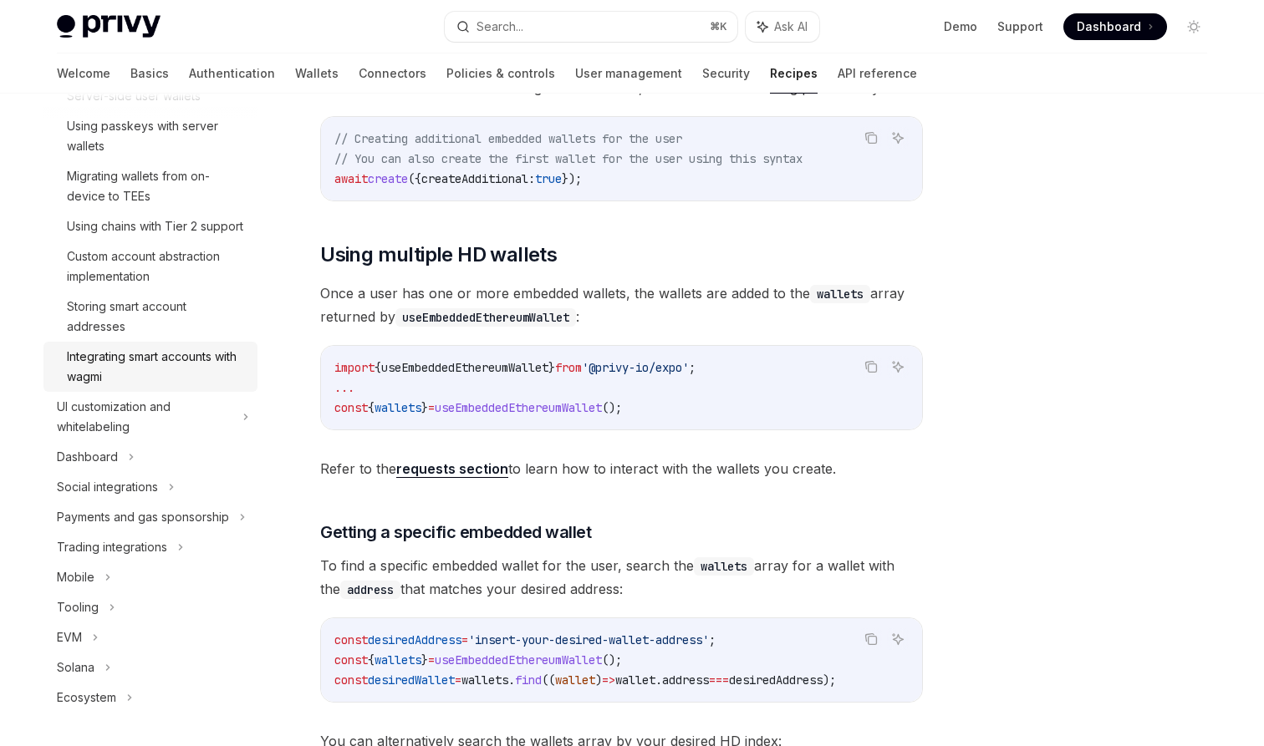
scroll to position [285, 0]
click at [165, 549] on div "Trading integrations" at bounding box center [112, 547] width 110 height 20
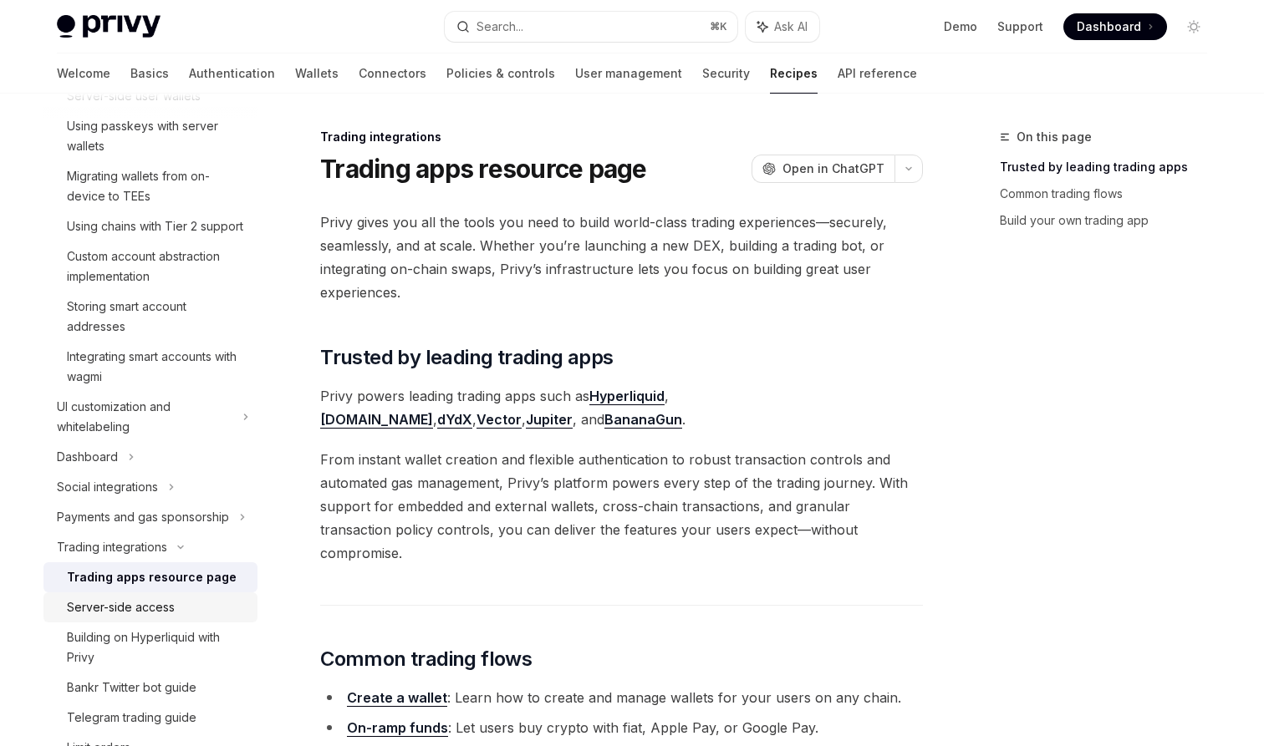
click at [185, 612] on div "Server-side access" at bounding box center [157, 608] width 181 height 20
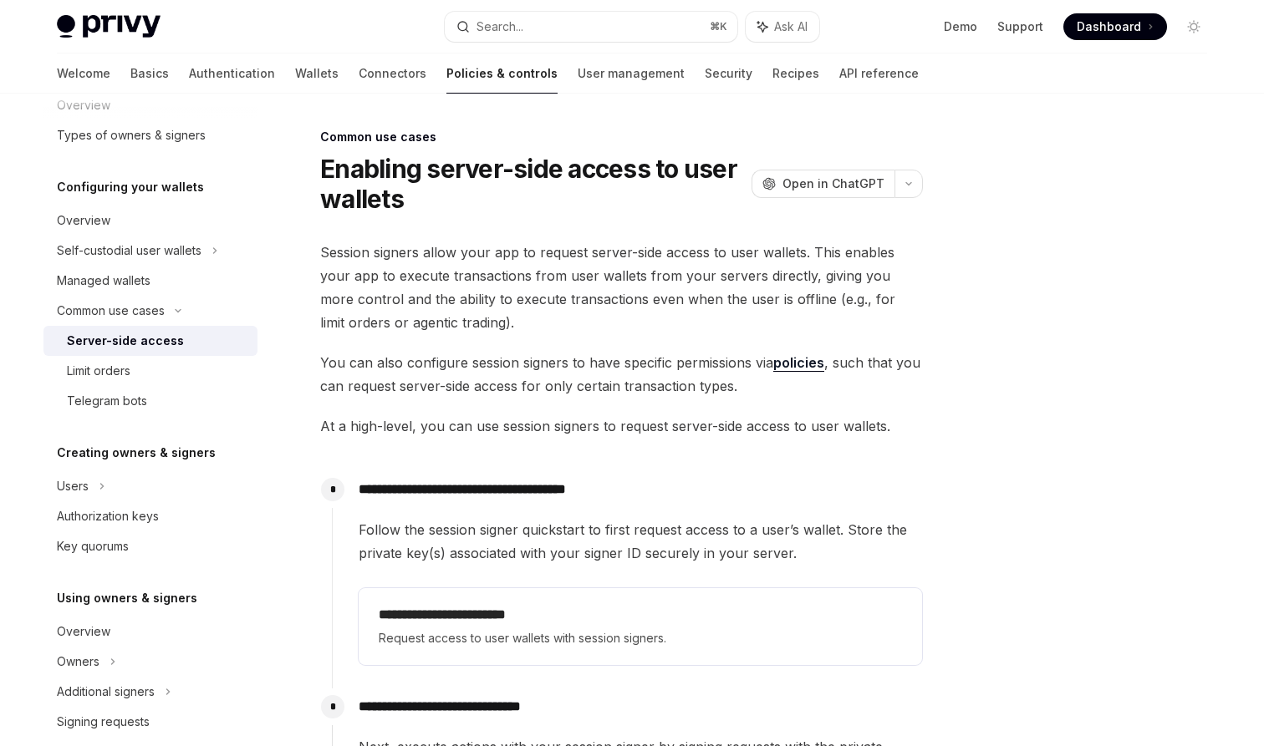
scroll to position [108, 0]
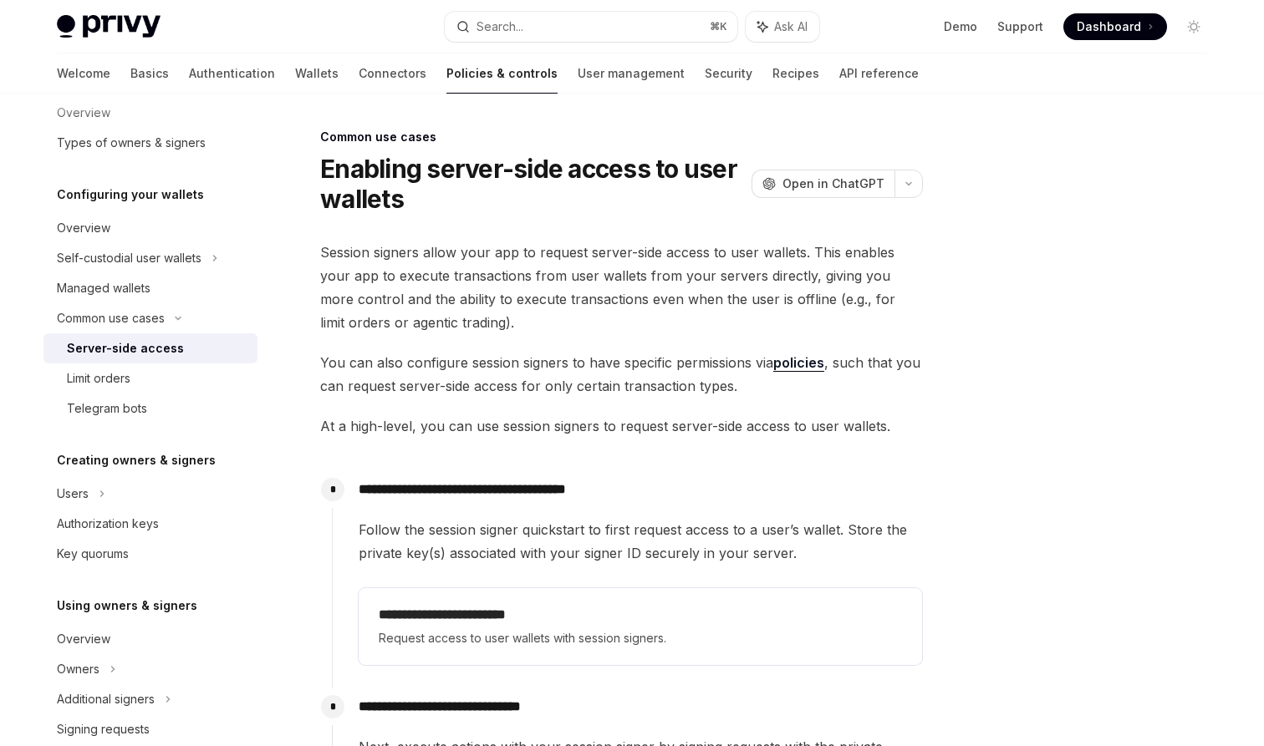
click at [453, 274] on span "Session signers allow your app to request server-side access to user wallets. T…" at bounding box center [621, 288] width 603 height 94
click at [429, 358] on span "You can also configure session signers to have specific permissions via policie…" at bounding box center [621, 374] width 603 height 47
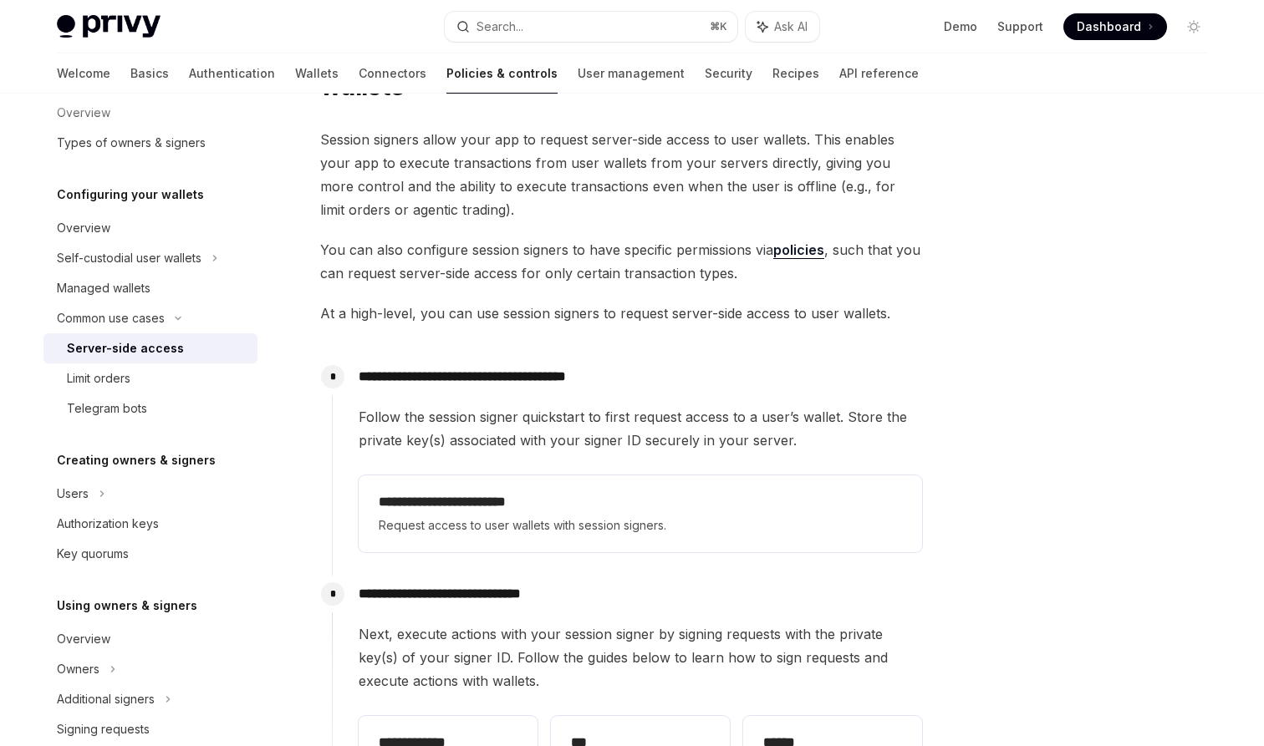
scroll to position [0, 0]
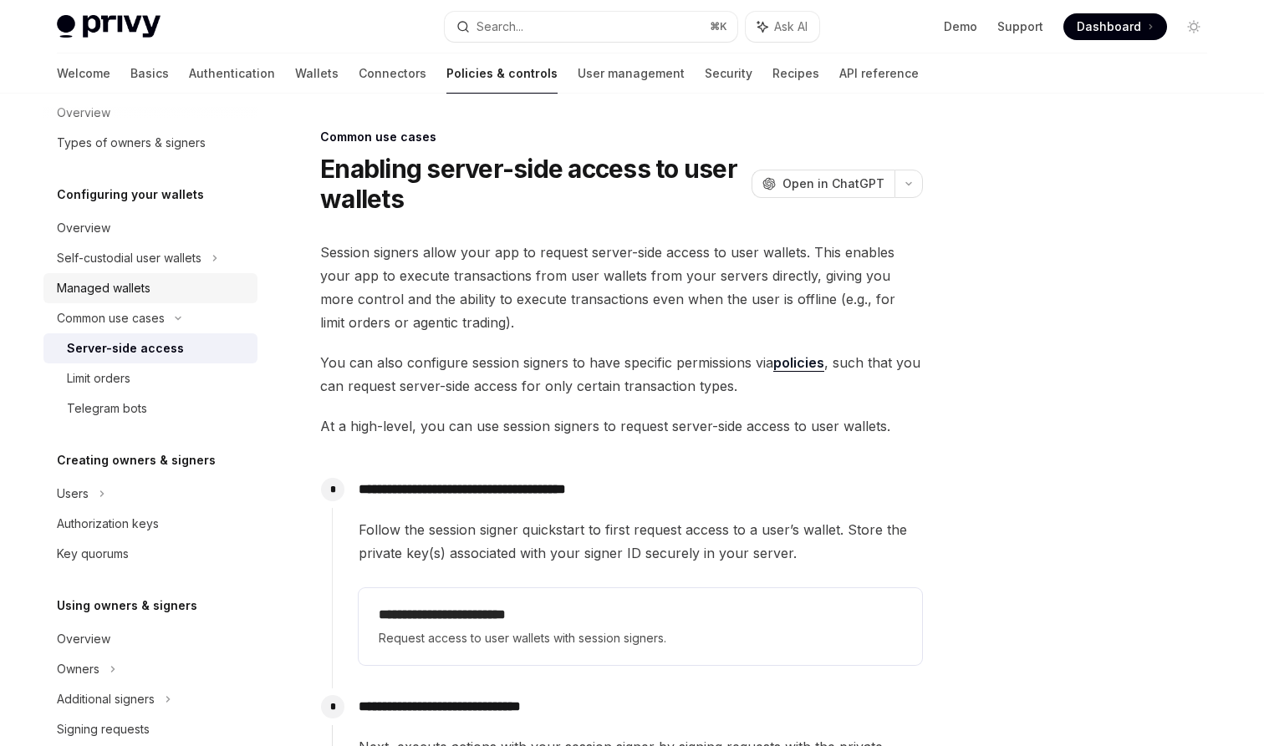
click at [120, 285] on div "Managed wallets" at bounding box center [104, 288] width 94 height 20
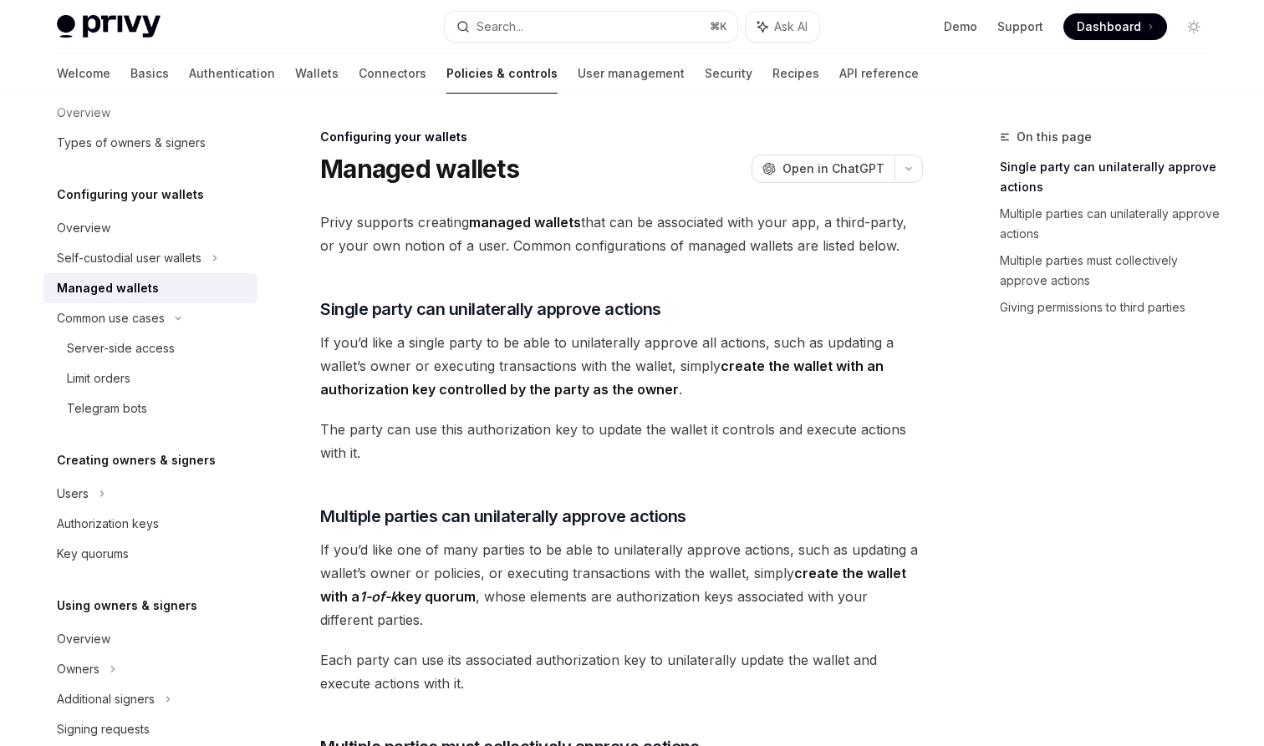
click at [508, 334] on span "If you’d like a single party to be able to unilaterally approve all actions, su…" at bounding box center [621, 366] width 603 height 70
click at [772, 76] on link "Recipes" at bounding box center [795, 73] width 47 height 40
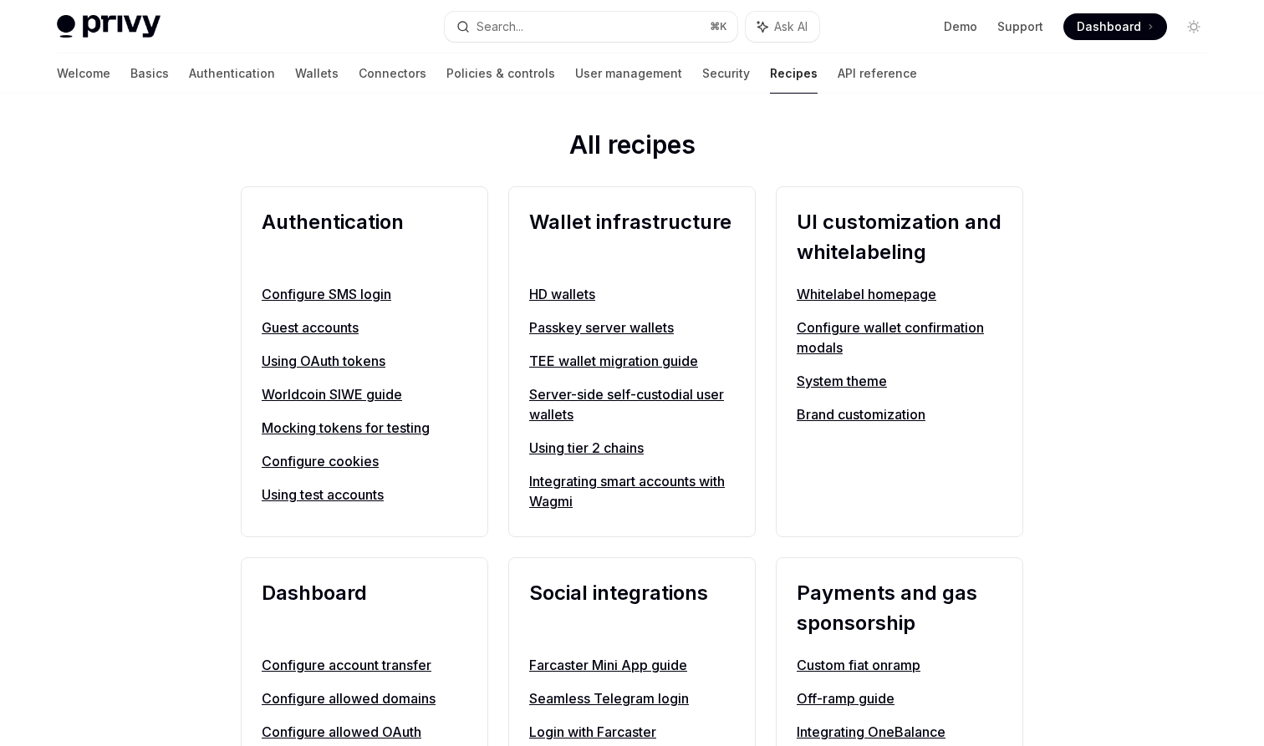
scroll to position [563, 0]
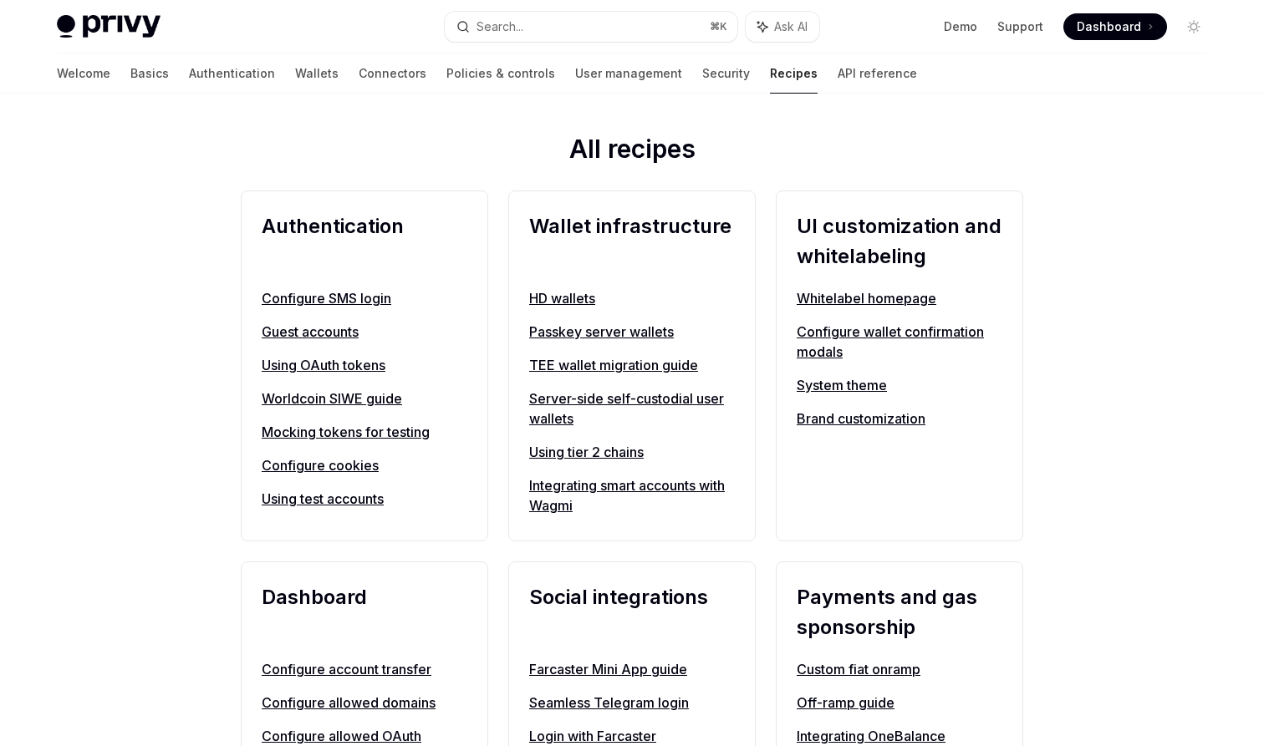
click at [610, 458] on link "Using tier 2 chains" at bounding box center [632, 452] width 206 height 20
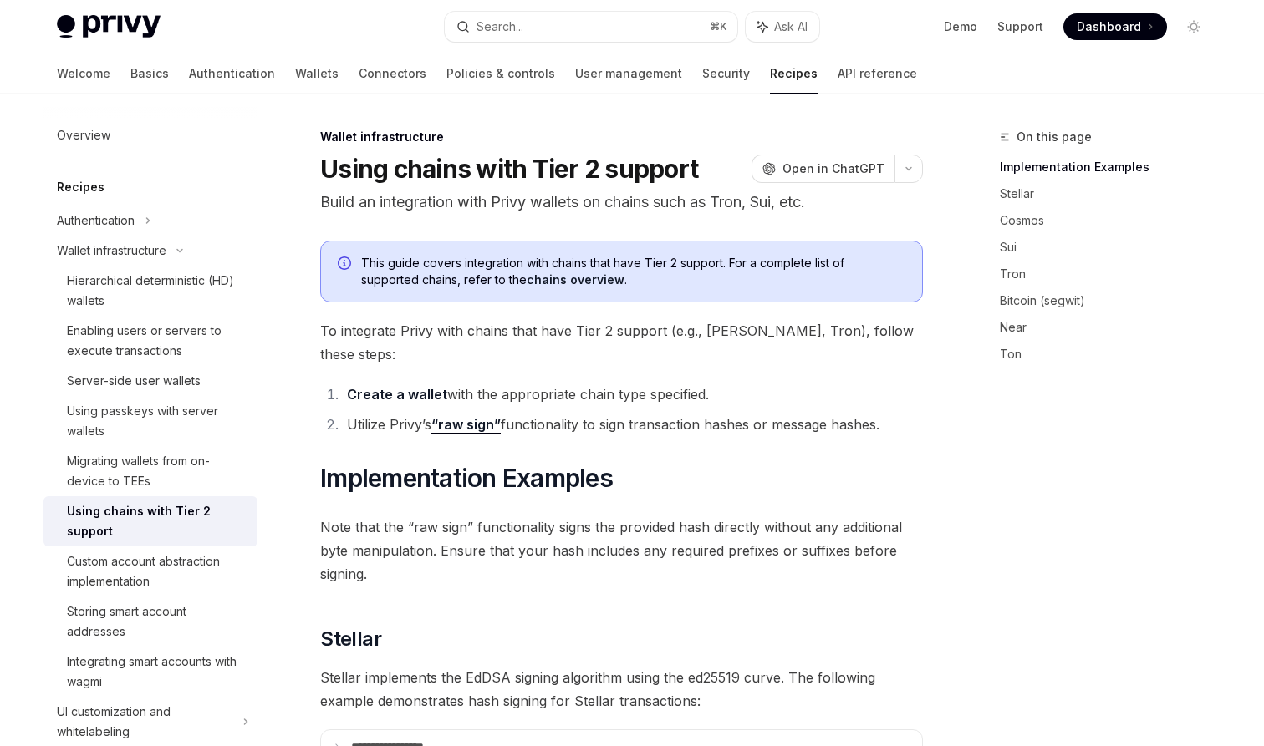
click at [681, 383] on li "Create a wallet with the appropriate chain type specified." at bounding box center [632, 394] width 581 height 23
click at [581, 275] on link "chains overview" at bounding box center [576, 279] width 98 height 15
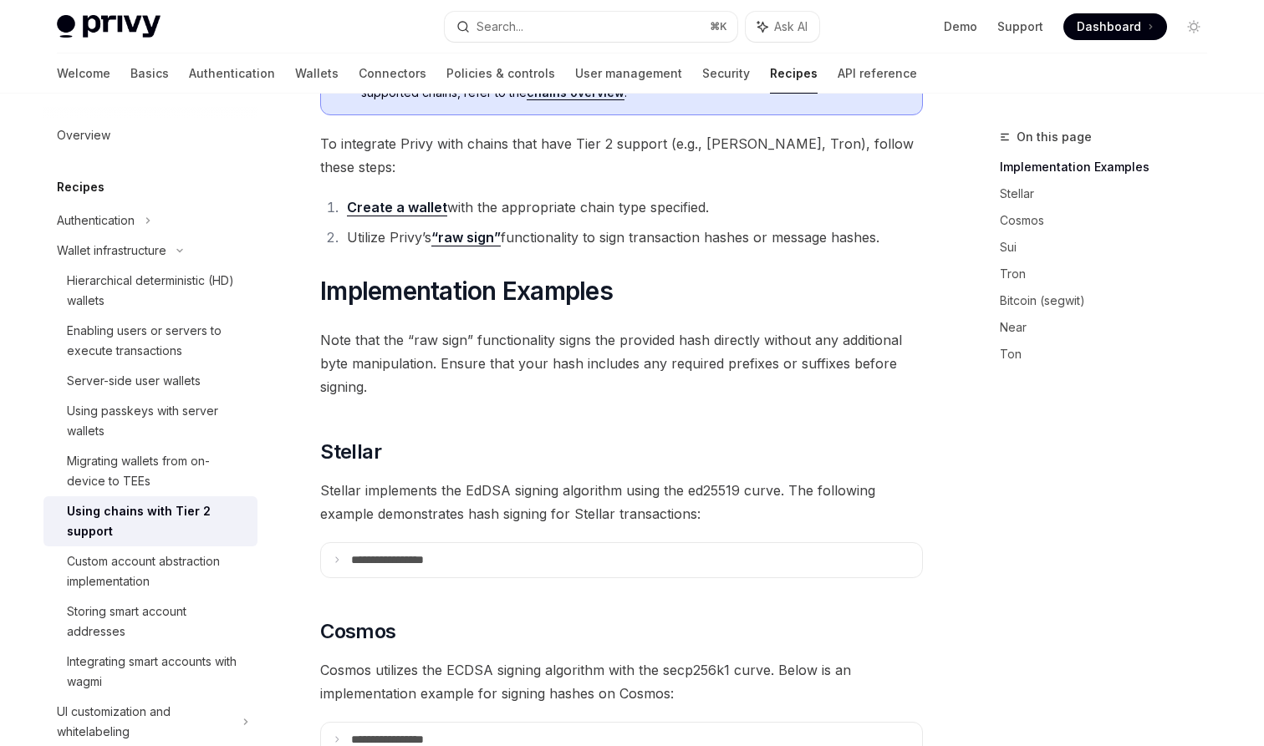
scroll to position [471, 0]
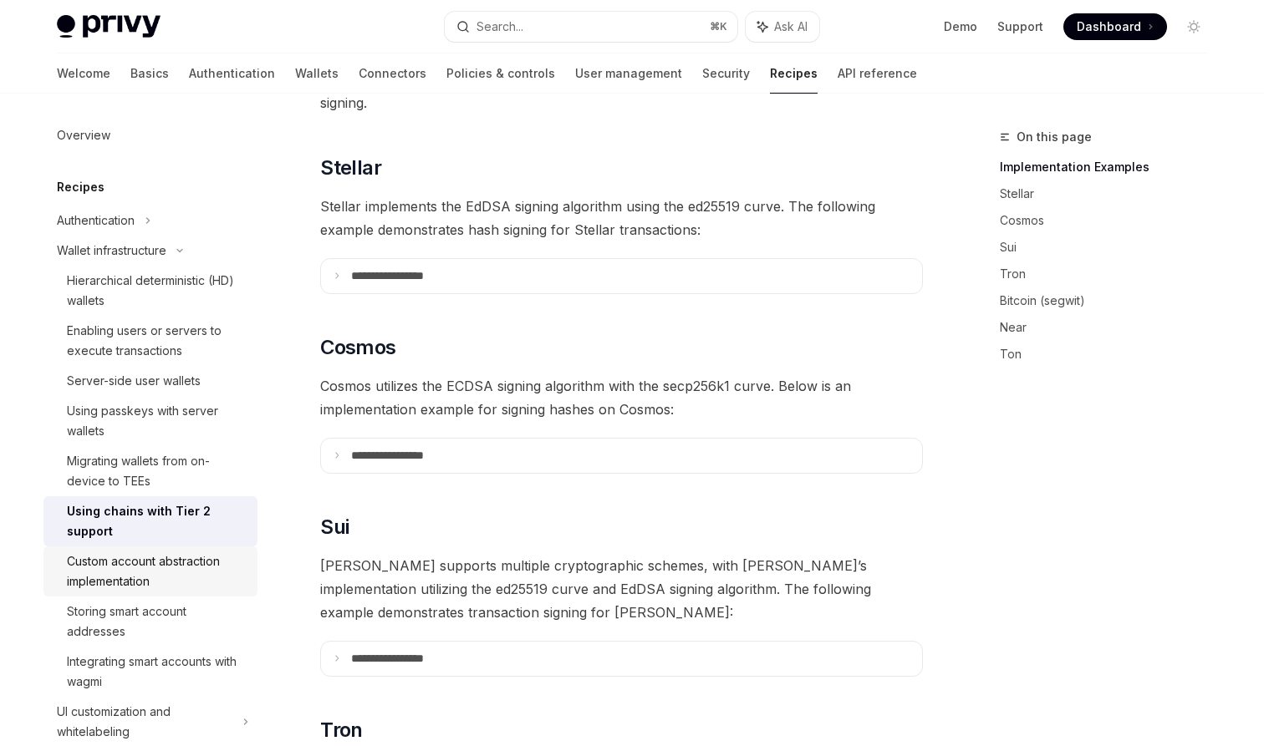
click at [194, 570] on div "Custom account abstraction implementation" at bounding box center [157, 572] width 181 height 40
type textarea "*"
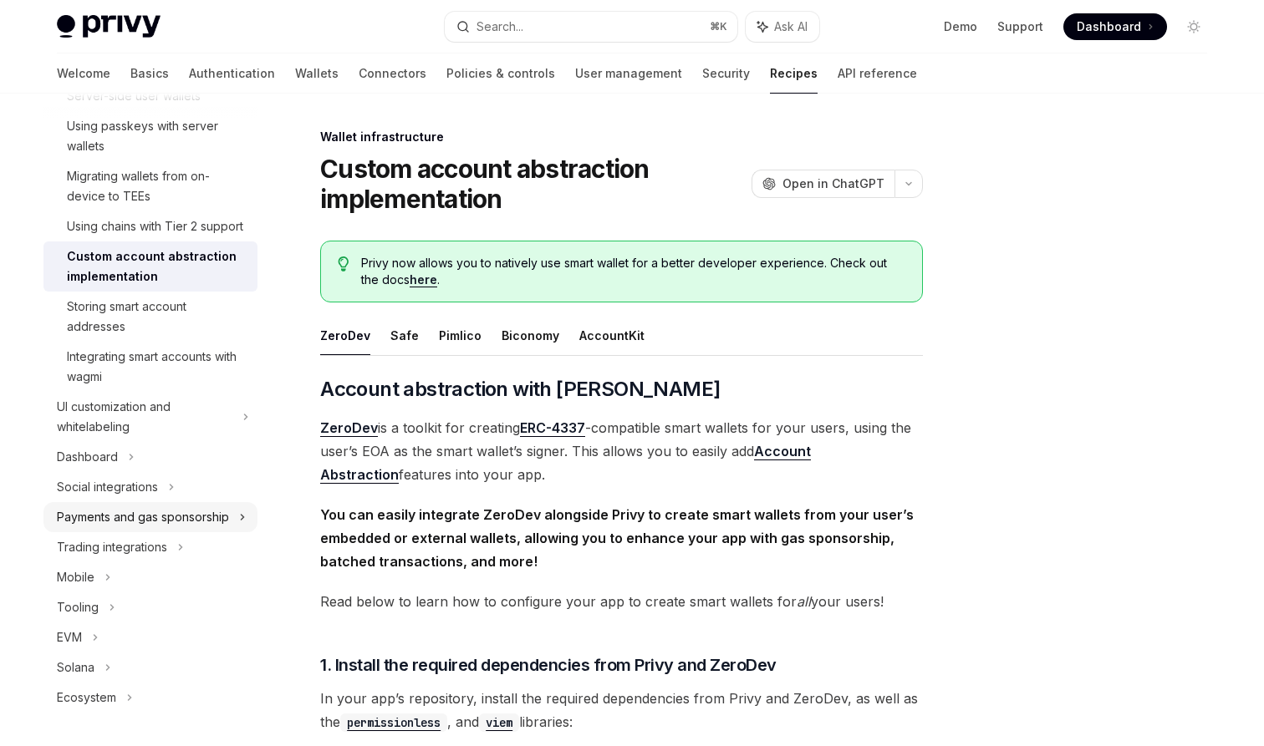
scroll to position [285, 0]
click at [188, 544] on div "Trading integrations" at bounding box center [150, 547] width 214 height 30
